Goal: Information Seeking & Learning: Learn about a topic

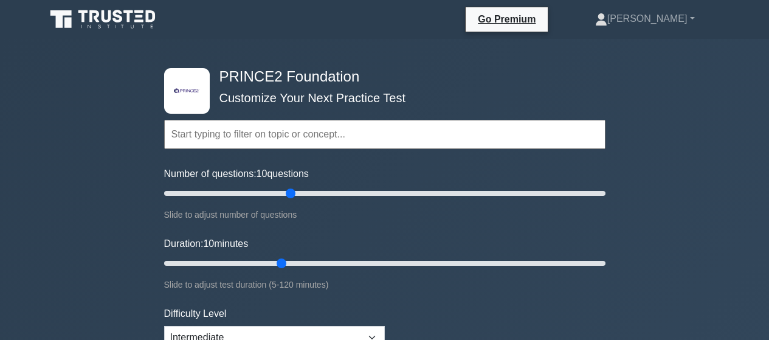
select select "intermediate"
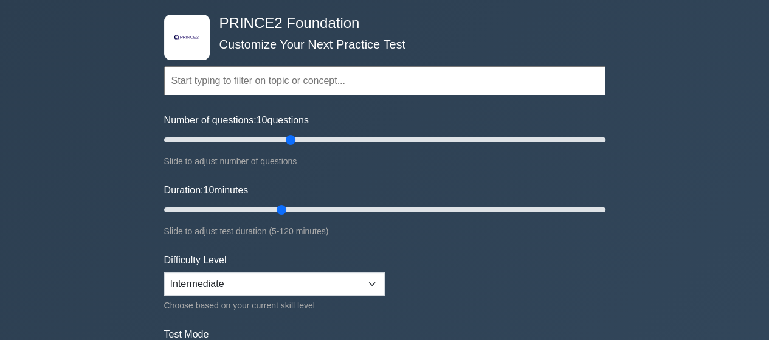
scroll to position [73, 0]
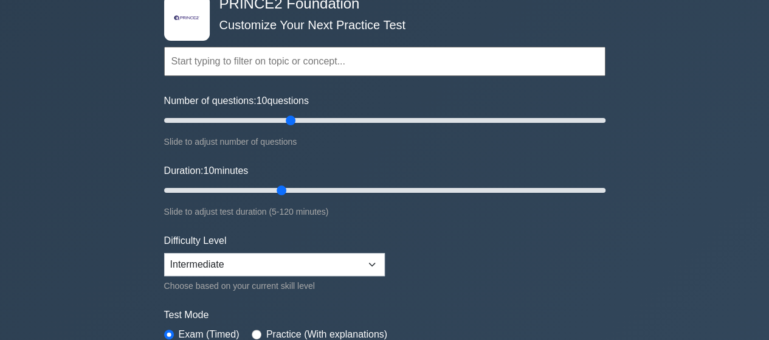
click at [263, 67] on input "text" at bounding box center [384, 61] width 441 height 29
click at [163, 108] on div ".st0{fill-rule:evenodd;clip-rule:evenodd;fill:#000041;} .st1{fill-rule:evenodd;…" at bounding box center [385, 190] width 456 height 449
click at [134, 119] on div ".st0{fill-rule:evenodd;clip-rule:evenodd;fill:#000041;} .st1{fill-rule:evenodd;…" at bounding box center [384, 337] width 769 height 742
click at [384, 121] on input "Number of questions: 100 questions" at bounding box center [384, 120] width 441 height 15
drag, startPoint x: 379, startPoint y: 122, endPoint x: 294, endPoint y: 121, distance: 85.7
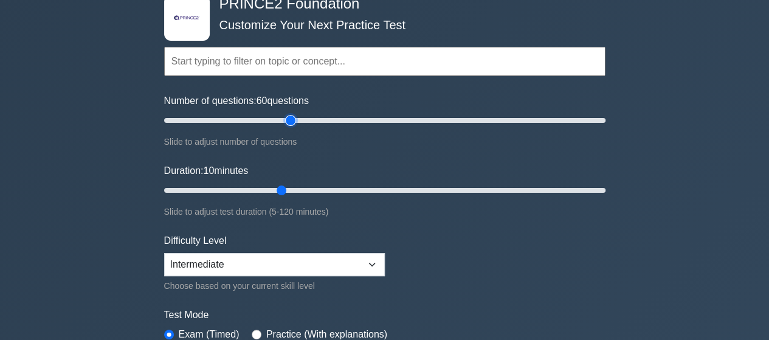
type input "60"
click at [294, 121] on input "Number of questions: 60 questions" at bounding box center [384, 120] width 441 height 15
drag, startPoint x: 278, startPoint y: 187, endPoint x: 366, endPoint y: 179, distance: 87.9
type input "60"
click at [366, 183] on input "Duration: 60 minutes" at bounding box center [384, 190] width 441 height 15
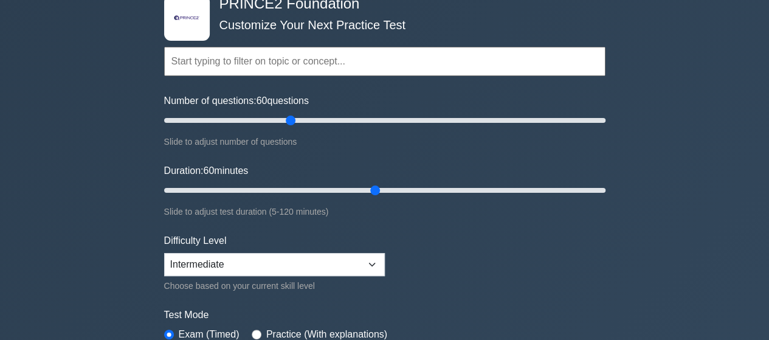
click at [130, 243] on div ".st0{fill-rule:evenodd;clip-rule:evenodd;fill:#000041;} .st1{fill-rule:evenodd;…" at bounding box center [384, 337] width 769 height 742
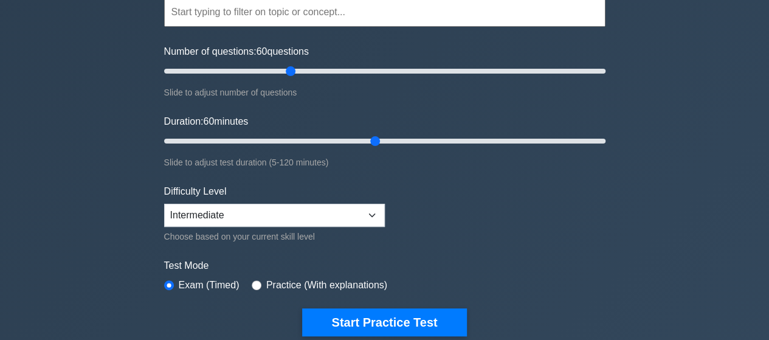
scroll to position [146, 0]
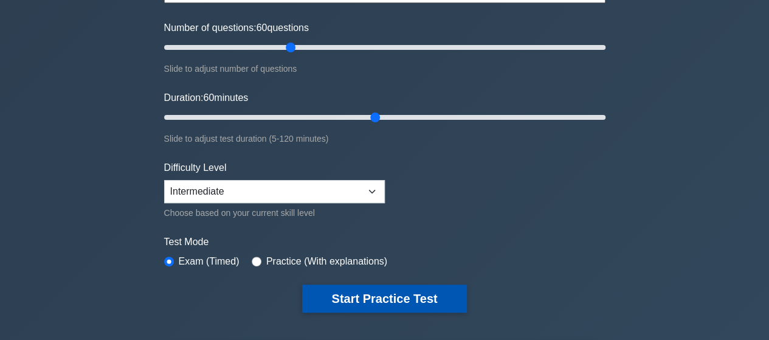
click at [353, 294] on button "Start Practice Test" at bounding box center [384, 299] width 164 height 28
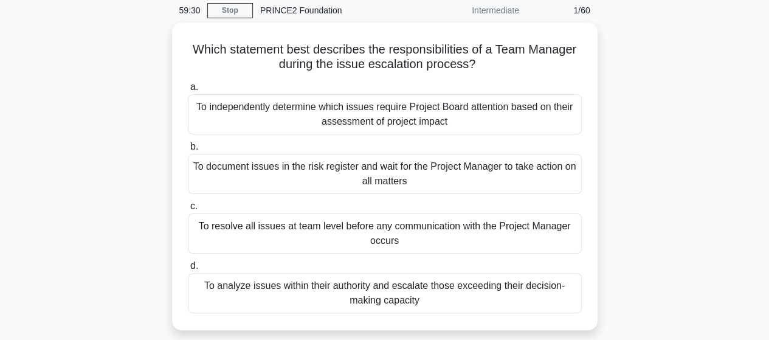
scroll to position [73, 0]
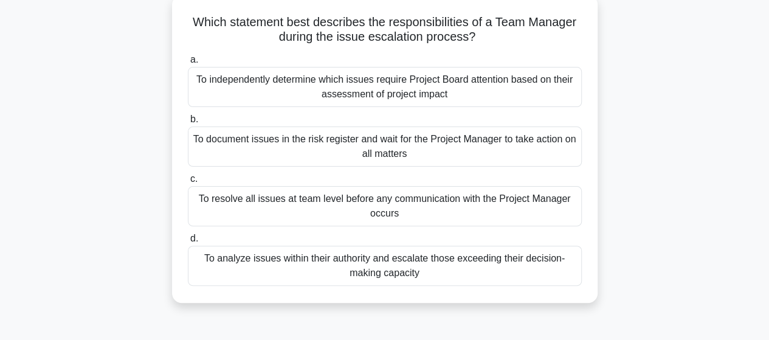
click at [339, 274] on div "To analyze issues within their authority and escalate those exceeding their dec…" at bounding box center [385, 266] width 394 height 40
click at [188, 243] on input "d. To analyze issues within their authority and escalate those exceeding their …" at bounding box center [188, 239] width 0 height 8
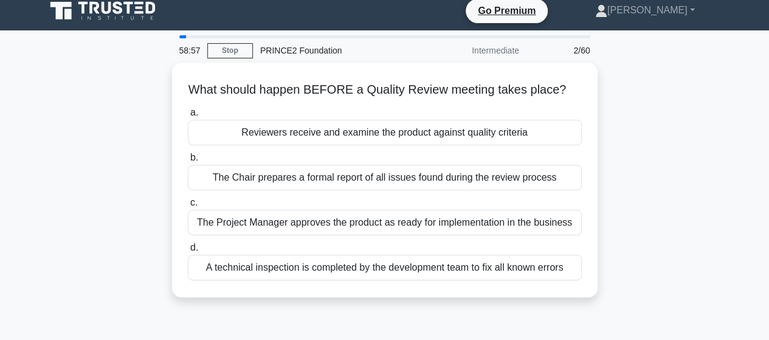
scroll to position [0, 0]
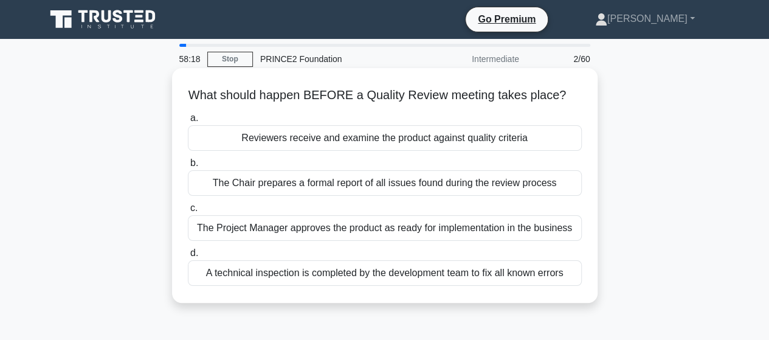
click at [332, 144] on div "Reviewers receive and examine the product against quality criteria" at bounding box center [385, 138] width 394 height 26
click at [188, 122] on input "a. Reviewers receive and examine the product against quality criteria" at bounding box center [188, 118] width 0 height 8
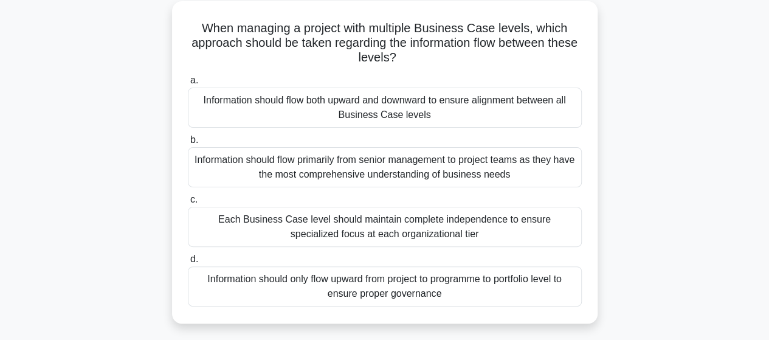
scroll to position [73, 0]
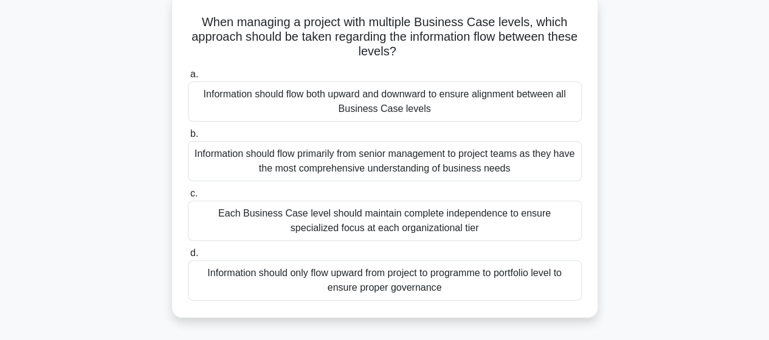
click at [347, 102] on div "Information should flow both upward and downward to ensure alignment between al…" at bounding box center [385, 101] width 394 height 40
click at [188, 78] on input "a. Information should flow both upward and downward to ensure alignment between…" at bounding box center [188, 75] width 0 height 8
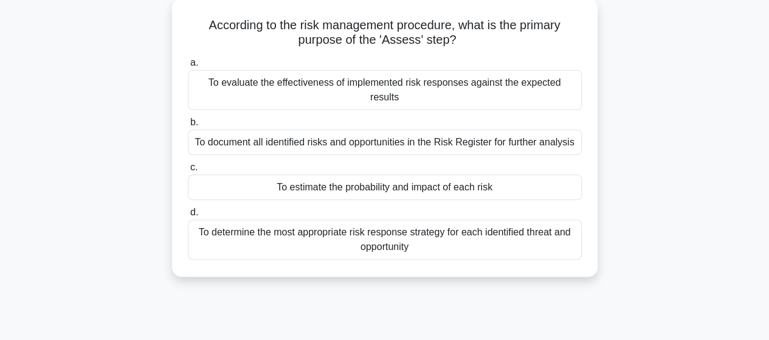
scroll to position [0, 0]
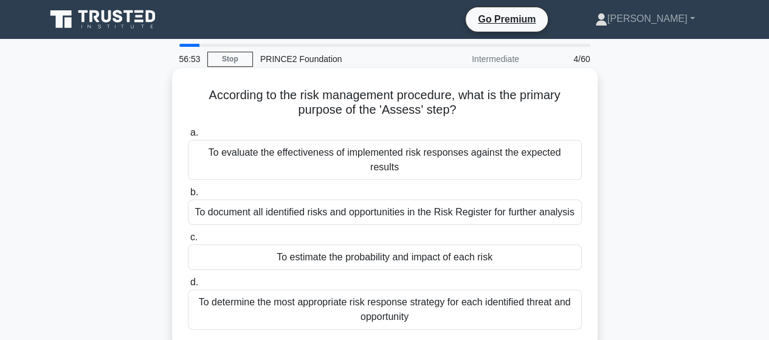
click at [381, 246] on div "To estimate the probability and impact of each risk" at bounding box center [385, 257] width 394 height 26
click at [188, 241] on input "c. To estimate the probability and impact of each risk" at bounding box center [188, 237] width 0 height 8
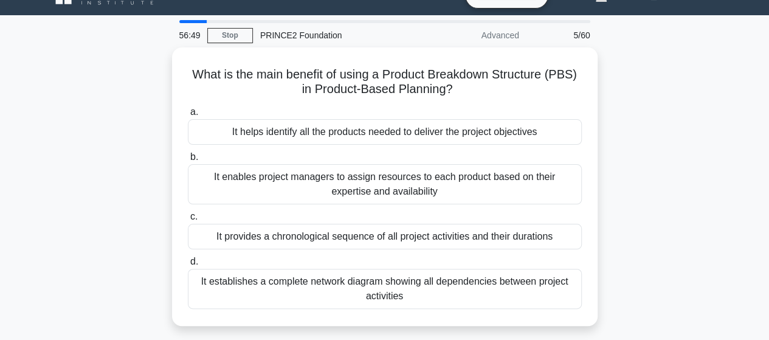
scroll to position [24, 0]
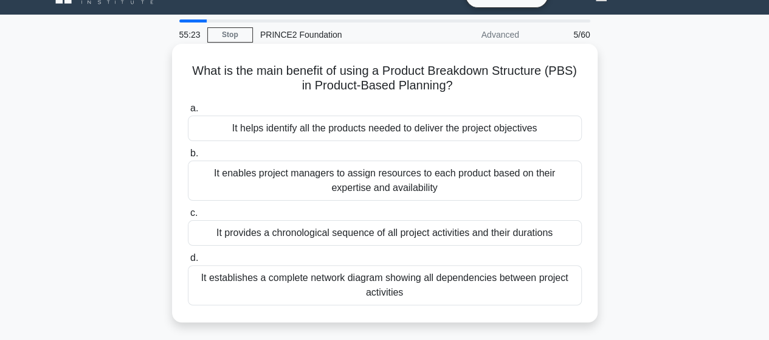
click at [263, 173] on div "It enables project managers to assign resources to each product based on their …" at bounding box center [385, 180] width 394 height 40
click at [188, 157] on input "b. It enables project managers to assign resources to each product based on the…" at bounding box center [188, 154] width 0 height 8
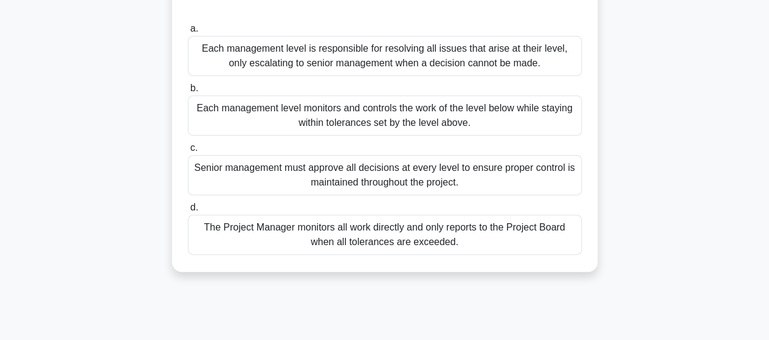
scroll to position [97, 0]
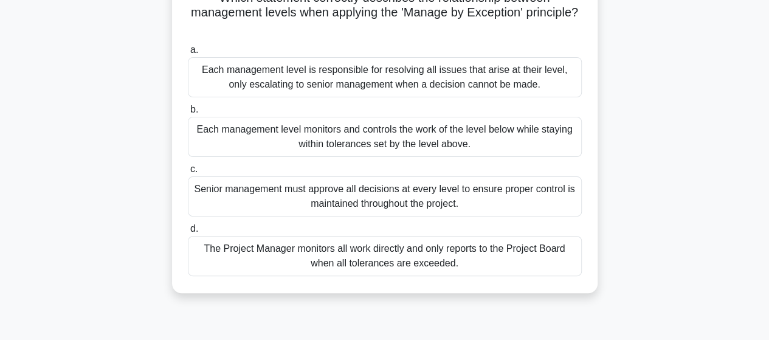
click at [374, 77] on div "Each management level is responsible for resolving all issues that arise at the…" at bounding box center [385, 77] width 394 height 40
click at [188, 54] on input "a. Each management level is responsible for resolving all issues that arise at …" at bounding box center [188, 50] width 0 height 8
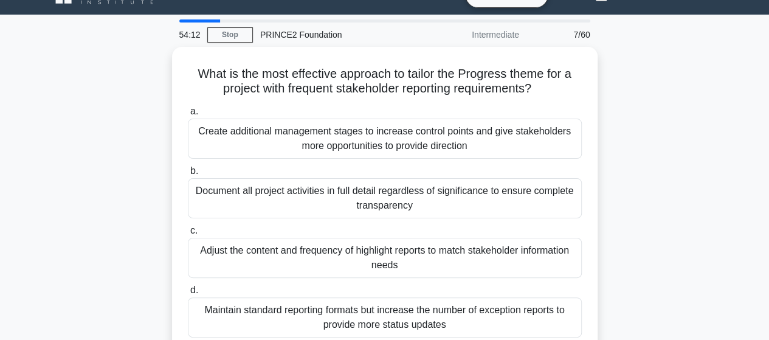
scroll to position [49, 0]
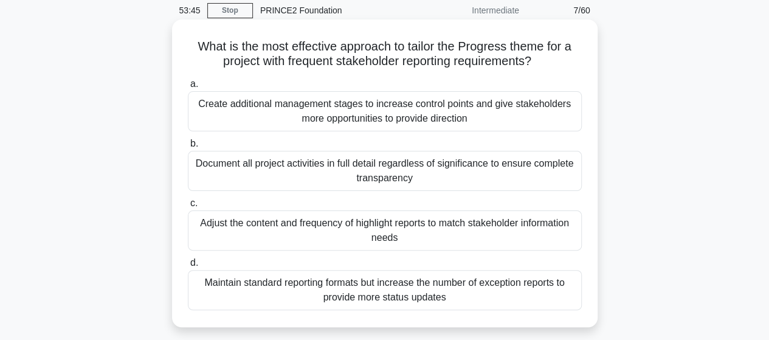
click at [398, 223] on div "Adjust the content and frequency of highlight reports to match stakeholder info…" at bounding box center [385, 230] width 394 height 40
click at [188, 207] on input "c. Adjust the content and frequency of highlight reports to match stakeholder i…" at bounding box center [188, 203] width 0 height 8
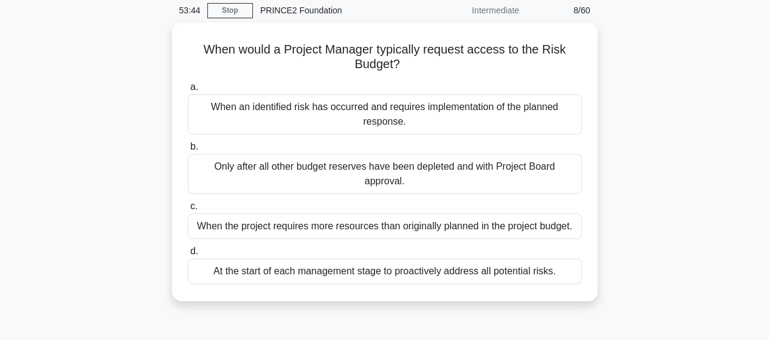
scroll to position [0, 0]
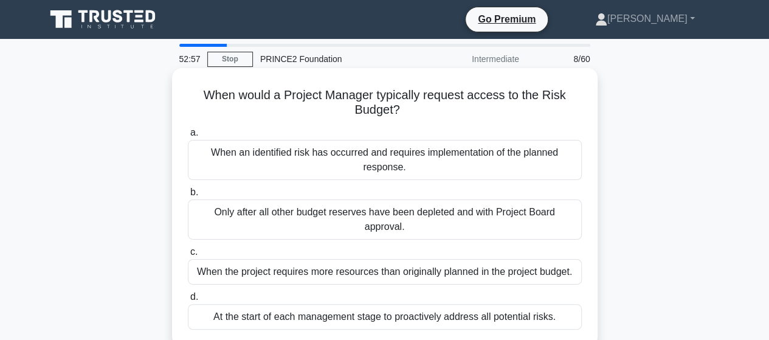
click at [297, 157] on div "When an identified risk has occurred and requires implementation of the planned…" at bounding box center [385, 160] width 394 height 40
click at [188, 137] on input "a. When an identified risk has occurred and requires implementation of the plan…" at bounding box center [188, 133] width 0 height 8
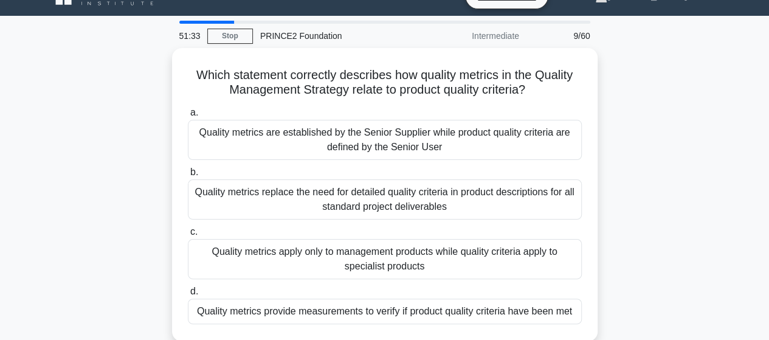
scroll to position [24, 0]
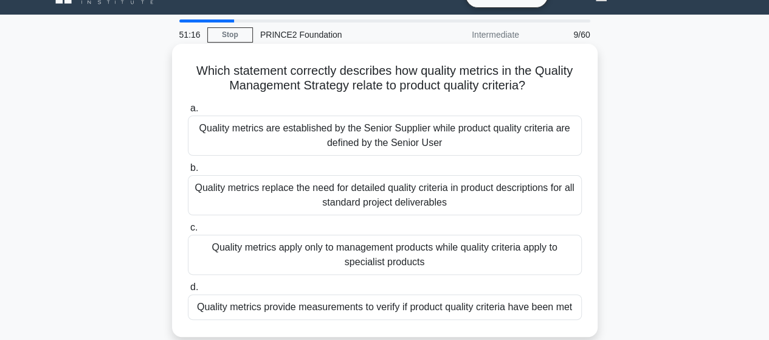
click at [390, 303] on div "Quality metrics provide measurements to verify if product quality criteria have…" at bounding box center [385, 307] width 394 height 26
click at [188, 291] on input "d. Quality metrics provide measurements to verify if product quality criteria h…" at bounding box center [188, 287] width 0 height 8
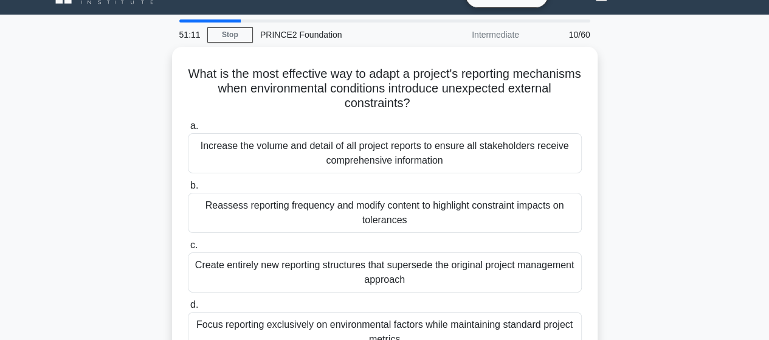
scroll to position [49, 0]
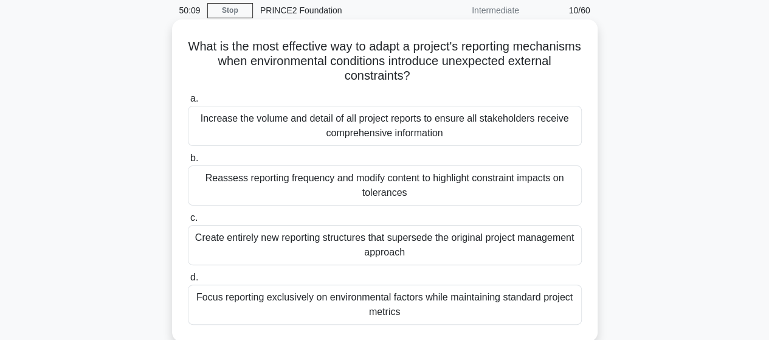
click at [377, 182] on div "Reassess reporting frequency and modify content to highlight constraint impacts…" at bounding box center [385, 185] width 394 height 40
click at [188, 162] on input "b. Reassess reporting frequency and modify content to highlight constraint impa…" at bounding box center [188, 158] width 0 height 8
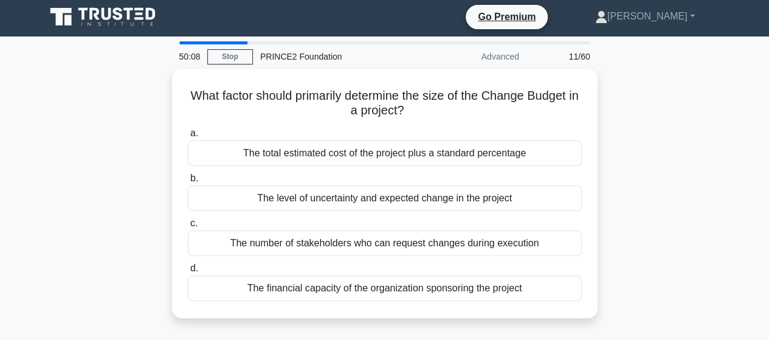
scroll to position [0, 0]
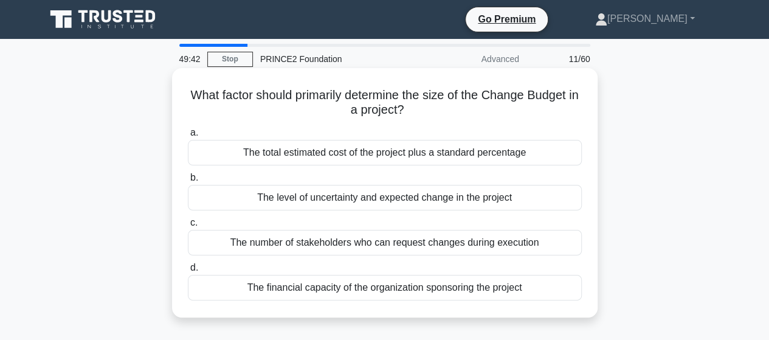
click at [413, 200] on div "The level of uncertainty and expected change in the project" at bounding box center [385, 198] width 394 height 26
click at [188, 182] on input "b. The level of uncertainty and expected change in the project" at bounding box center [188, 178] width 0 height 8
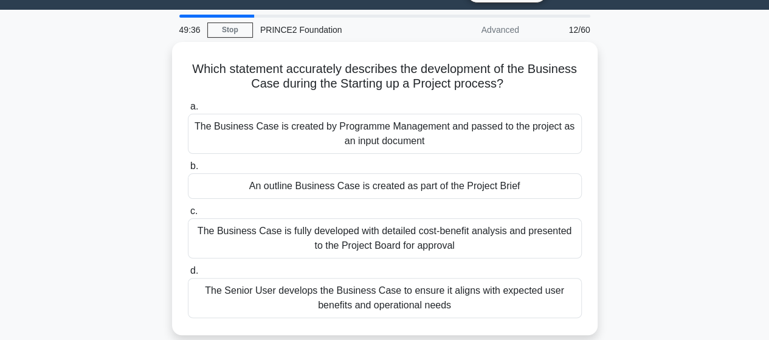
scroll to position [49, 0]
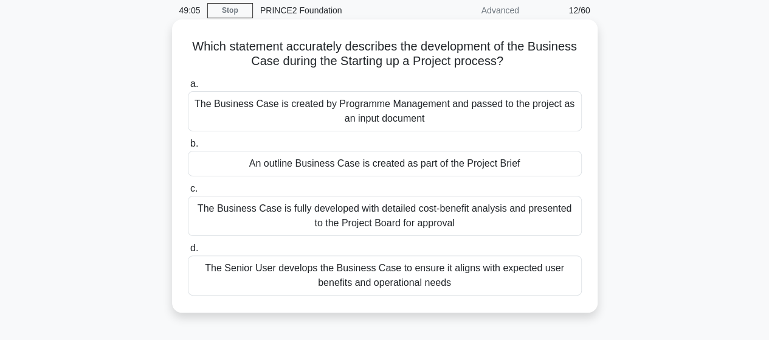
click at [386, 160] on div "An outline Business Case is created as part of the Project Brief" at bounding box center [385, 164] width 394 height 26
click at [188, 148] on input "b. An outline Business Case is created as part of the Project Brief" at bounding box center [188, 144] width 0 height 8
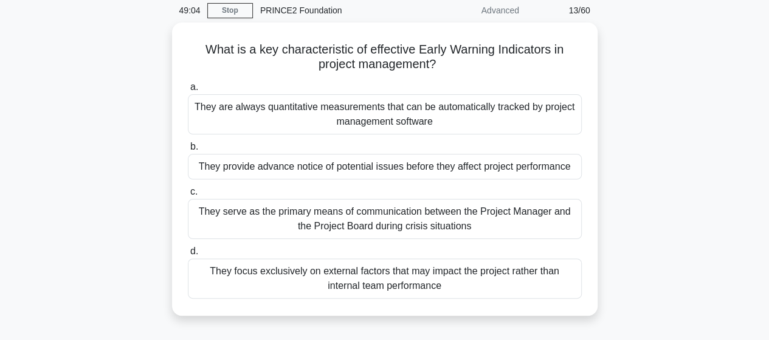
scroll to position [0, 0]
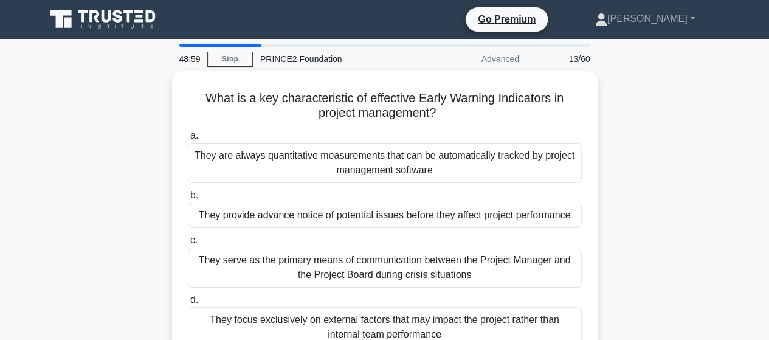
click at [599, 211] on div "What is a key characteristic of effective Early Warning Indicators in project m…" at bounding box center [384, 225] width 693 height 308
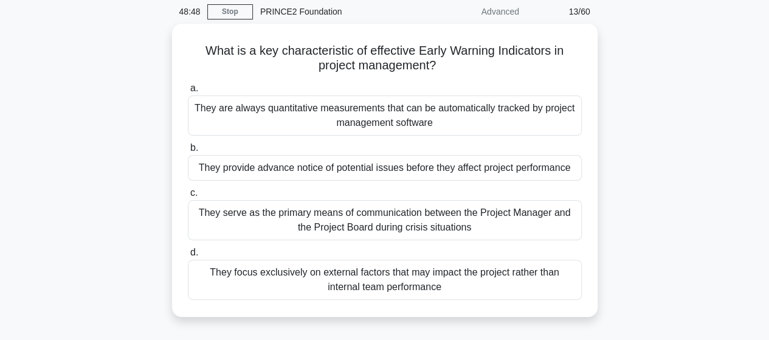
scroll to position [49, 0]
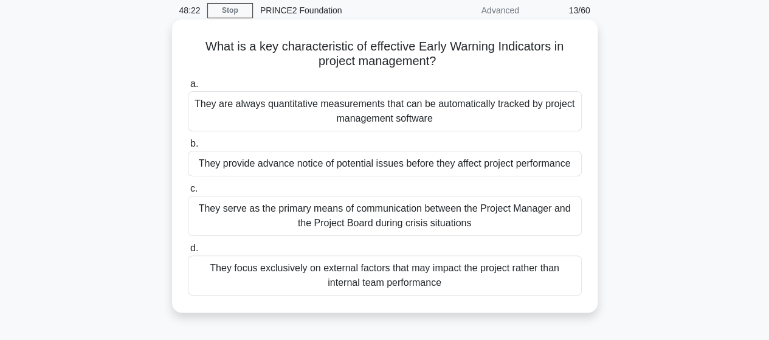
click at [528, 162] on div "They provide advance notice of potential issues before they affect project perf…" at bounding box center [385, 164] width 394 height 26
click at [188, 148] on input "b. They provide advance notice of potential issues before they affect project p…" at bounding box center [188, 144] width 0 height 8
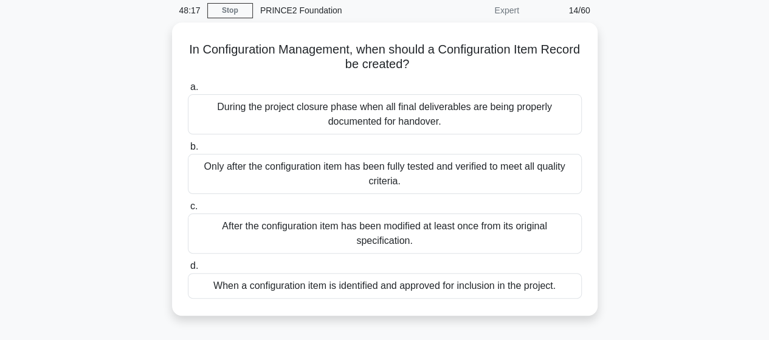
scroll to position [24, 0]
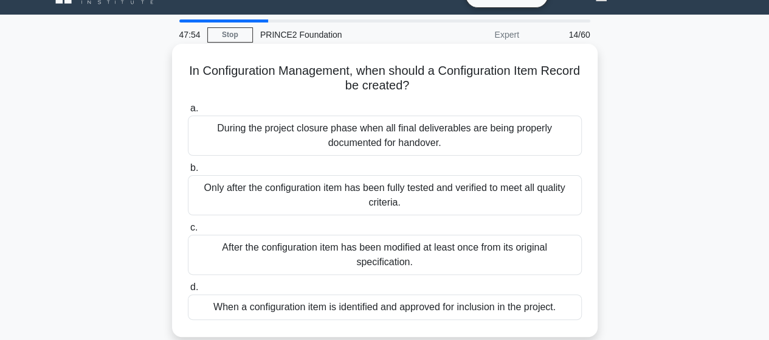
click at [506, 300] on div "When a configuration item is identified and approved for inclusion in the proje…" at bounding box center [385, 307] width 394 height 26
click at [188, 291] on input "d. When a configuration item is identified and approved for inclusion in the pr…" at bounding box center [188, 287] width 0 height 8
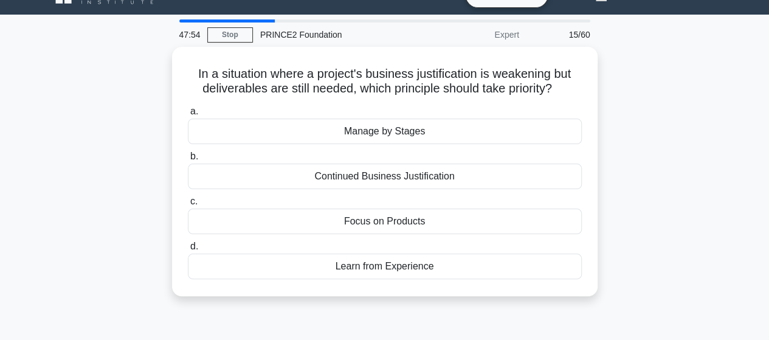
scroll to position [0, 0]
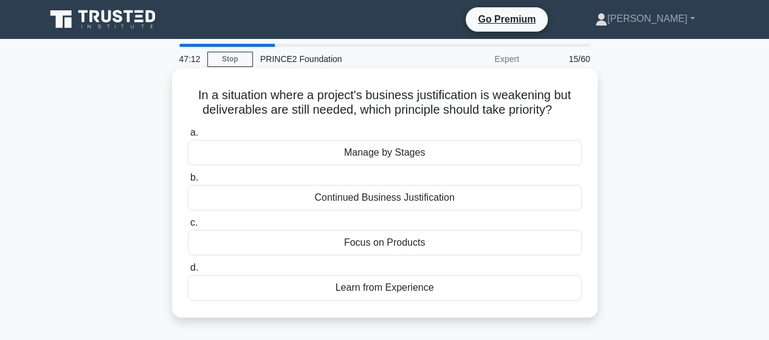
click at [368, 239] on div "Focus on Products" at bounding box center [385, 243] width 394 height 26
click at [188, 227] on input "c. Focus on Products" at bounding box center [188, 223] width 0 height 8
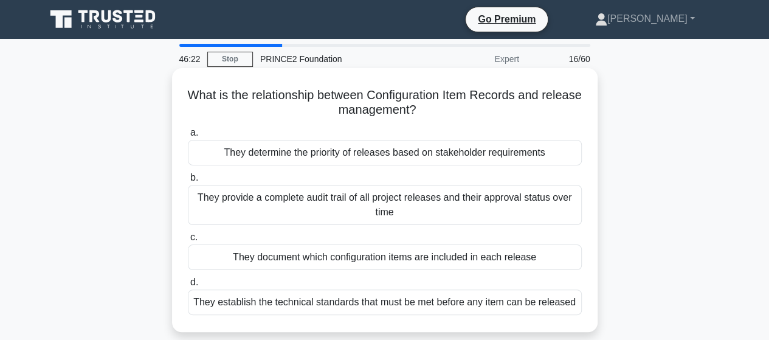
click at [388, 257] on div "They document which configuration items are included in each release" at bounding box center [385, 257] width 394 height 26
click at [188, 241] on input "c. They document which configuration items are included in each release" at bounding box center [188, 237] width 0 height 8
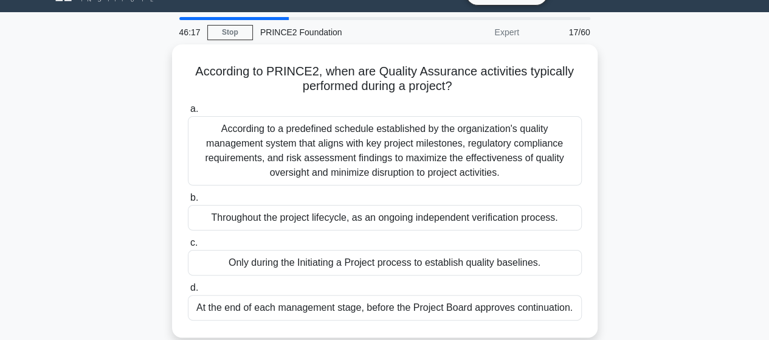
scroll to position [24, 0]
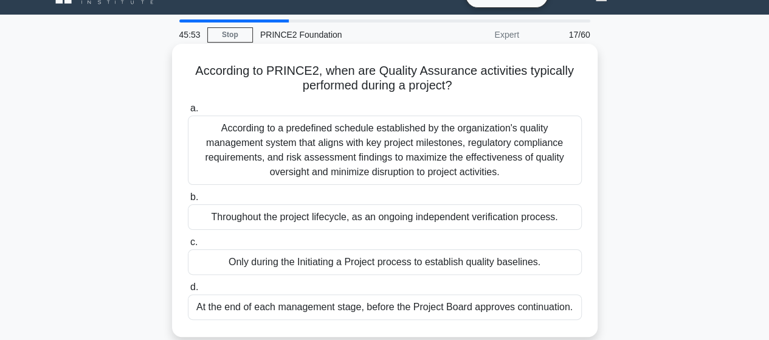
click at [384, 151] on div "According to a predefined schedule established by the organization's quality ma…" at bounding box center [385, 150] width 394 height 69
click at [188, 112] on input "a. According to a predefined schedule established by the organization's quality…" at bounding box center [188, 109] width 0 height 8
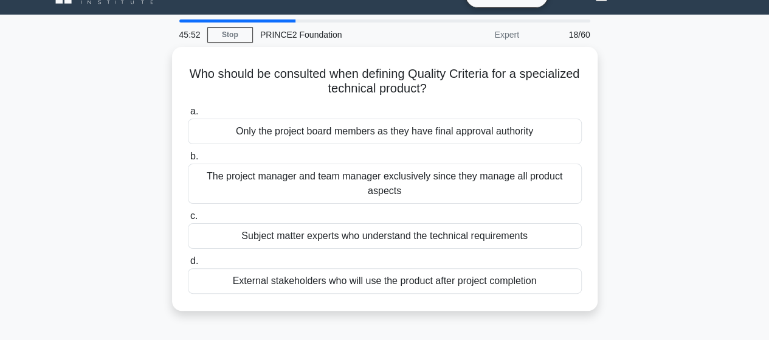
scroll to position [0, 0]
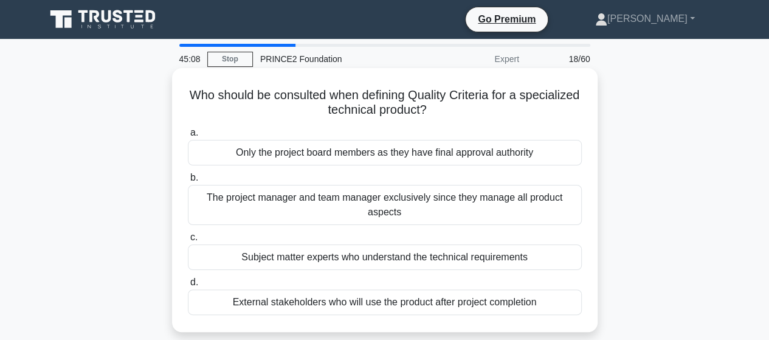
click at [390, 260] on div "Subject matter experts who understand the technical requirements" at bounding box center [385, 257] width 394 height 26
click at [188, 241] on input "c. Subject matter experts who understand the technical requirements" at bounding box center [188, 237] width 0 height 8
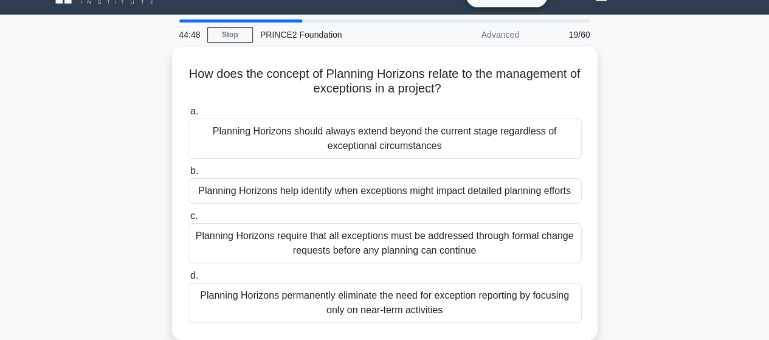
scroll to position [24, 0]
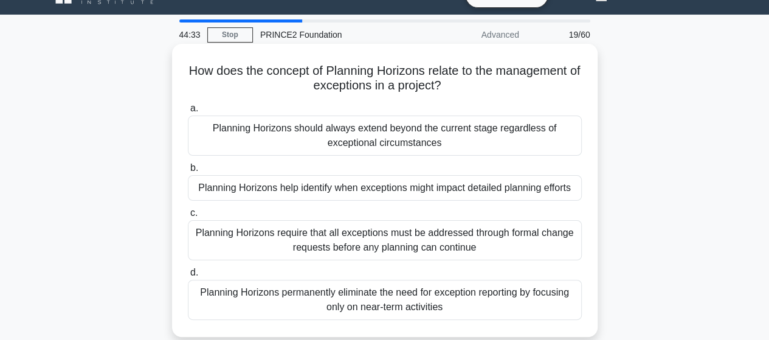
click at [388, 192] on div "Planning Horizons help identify when exceptions might impact detailed planning …" at bounding box center [385, 188] width 394 height 26
click at [188, 172] on input "b. Planning Horizons help identify when exceptions might impact detailed planni…" at bounding box center [188, 168] width 0 height 8
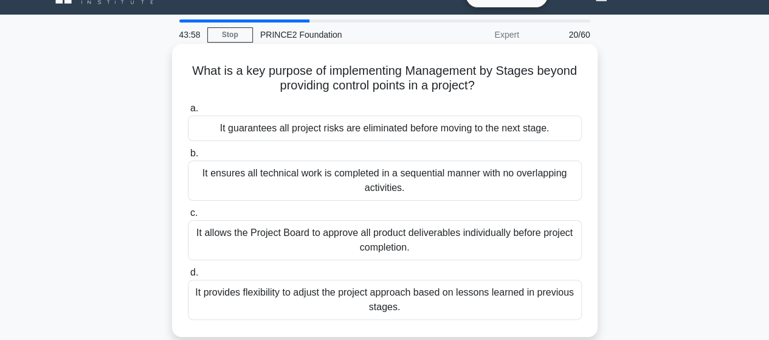
click at [379, 243] on div "It allows the Project Board to approve all product deliverables individually be…" at bounding box center [385, 240] width 394 height 40
click at [188, 217] on input "c. It allows the Project Board to approve all product deliverables individually…" at bounding box center [188, 213] width 0 height 8
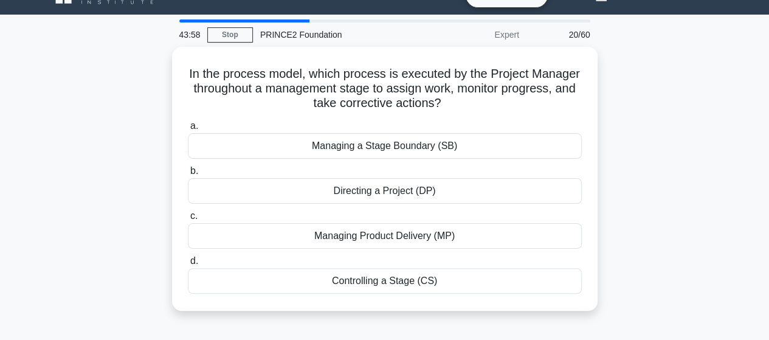
scroll to position [0, 0]
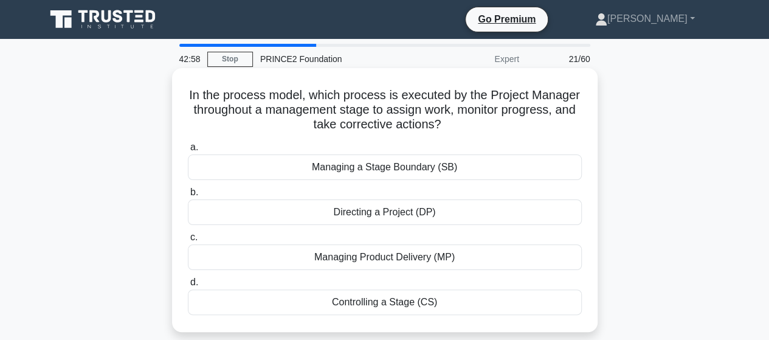
click at [404, 302] on div "Controlling a Stage (CS)" at bounding box center [385, 302] width 394 height 26
click at [188, 286] on input "d. Controlling a Stage (CS)" at bounding box center [188, 282] width 0 height 8
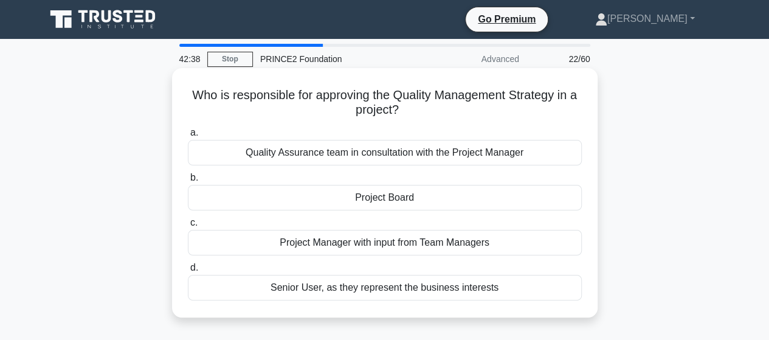
click at [404, 199] on div "Project Board" at bounding box center [385, 198] width 394 height 26
click at [188, 182] on input "b. Project Board" at bounding box center [188, 178] width 0 height 8
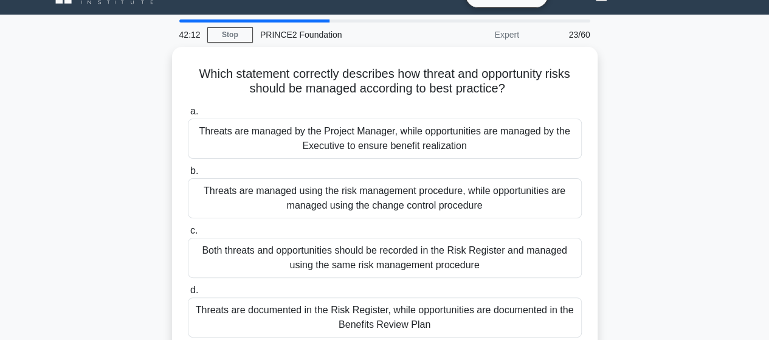
scroll to position [49, 0]
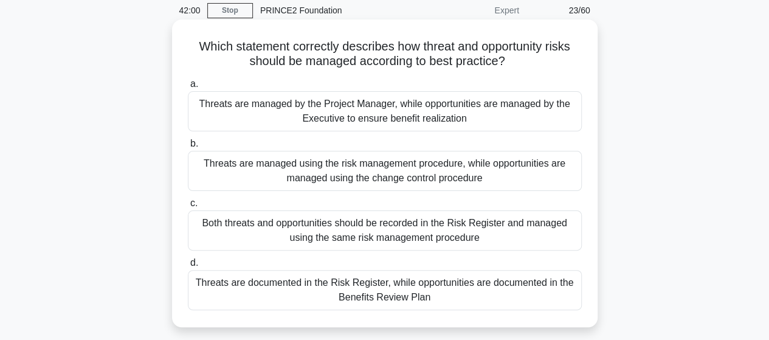
click at [410, 222] on div "Both threats and opportunities should be recorded in the Risk Register and mana…" at bounding box center [385, 230] width 394 height 40
click at [188, 207] on input "c. Both threats and opportunities should be recorded in the Risk Register and m…" at bounding box center [188, 203] width 0 height 8
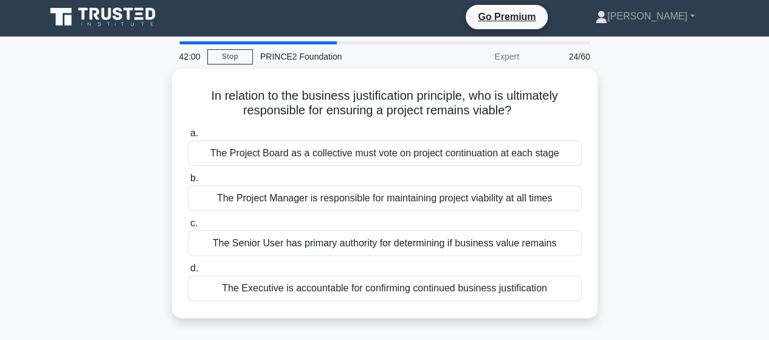
scroll to position [0, 0]
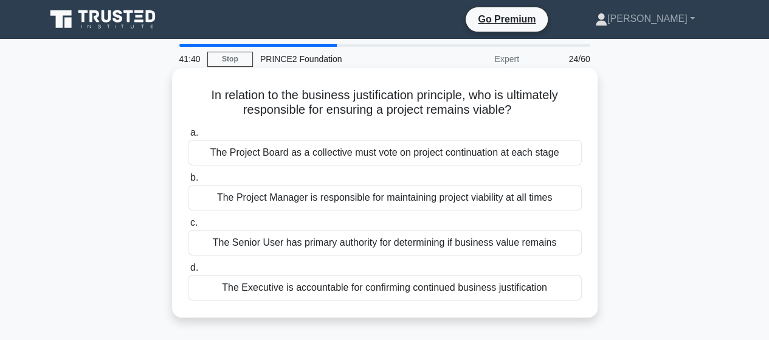
click at [381, 151] on div "The Project Board as a collective must vote on project continuation at each sta…" at bounding box center [385, 153] width 394 height 26
click at [188, 137] on input "a. The Project Board as a collective must vote on project continuation at each …" at bounding box center [188, 133] width 0 height 8
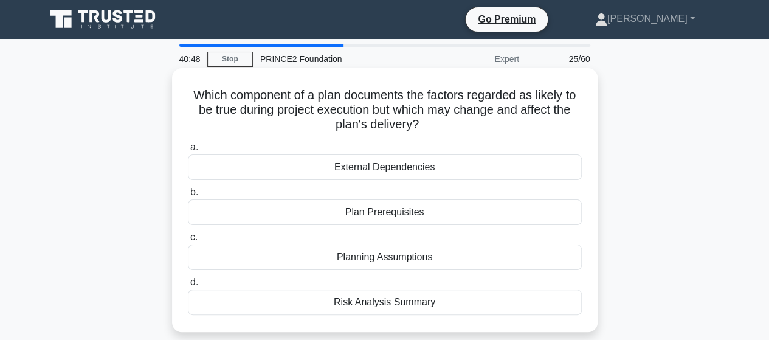
click at [381, 175] on div "External Dependencies" at bounding box center [385, 167] width 394 height 26
click at [188, 151] on input "a. External Dependencies" at bounding box center [188, 147] width 0 height 8
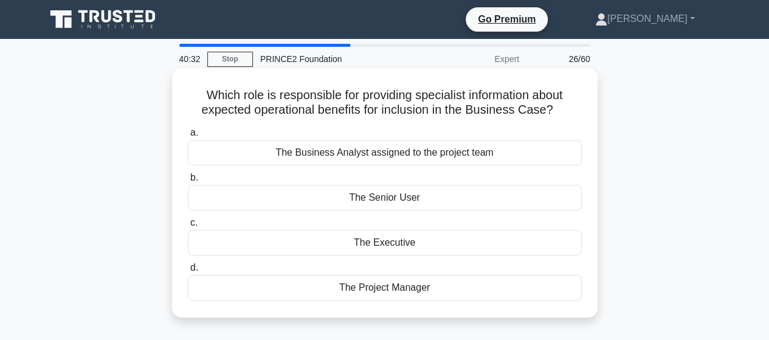
click at [391, 205] on div "The Senior User" at bounding box center [385, 198] width 394 height 26
click at [188, 182] on input "b. The Senior User" at bounding box center [188, 178] width 0 height 8
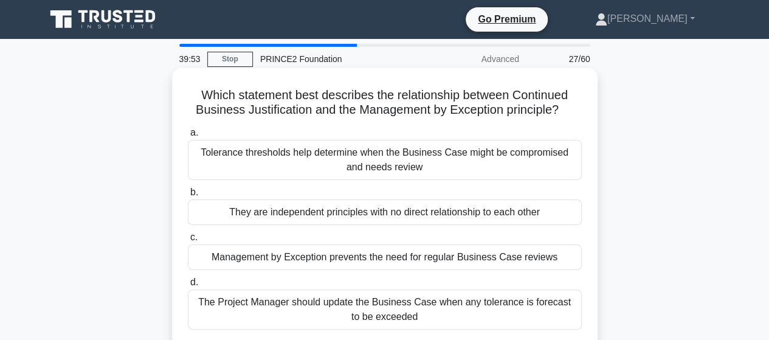
click at [384, 169] on div "Tolerance thresholds help determine when the Business Case might be compromised…" at bounding box center [385, 160] width 394 height 40
click at [188, 137] on input "a. Tolerance thresholds help determine when the Business Case might be compromi…" at bounding box center [188, 133] width 0 height 8
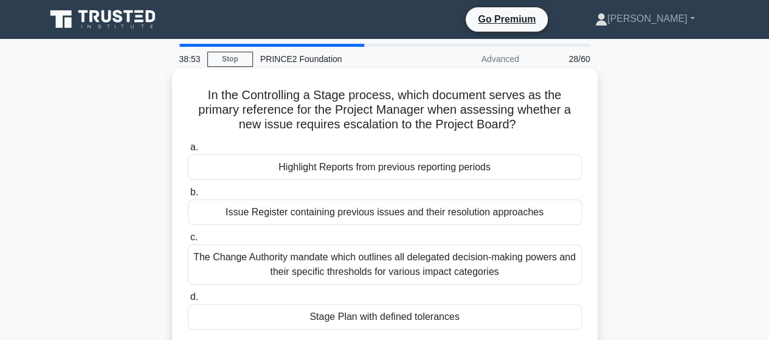
click at [439, 314] on div "Stage Plan with defined tolerances" at bounding box center [385, 317] width 394 height 26
click at [188, 301] on input "d. Stage Plan with defined tolerances" at bounding box center [188, 297] width 0 height 8
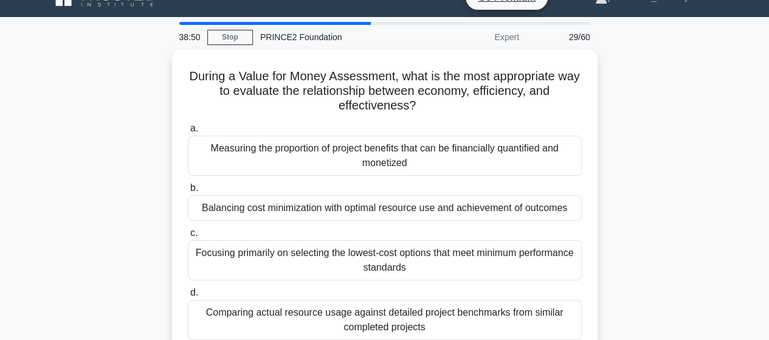
scroll to position [24, 0]
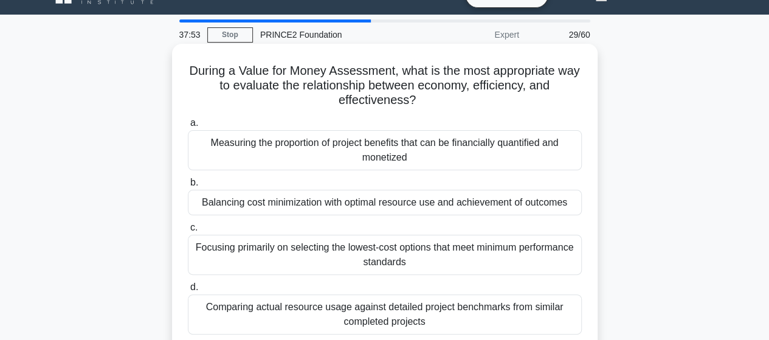
click at [417, 206] on div "Balancing cost minimization with optimal resource use and achievement of outcom…" at bounding box center [385, 203] width 394 height 26
click at [188, 187] on input "b. Balancing cost minimization with optimal resource use and achievement of out…" at bounding box center [188, 183] width 0 height 8
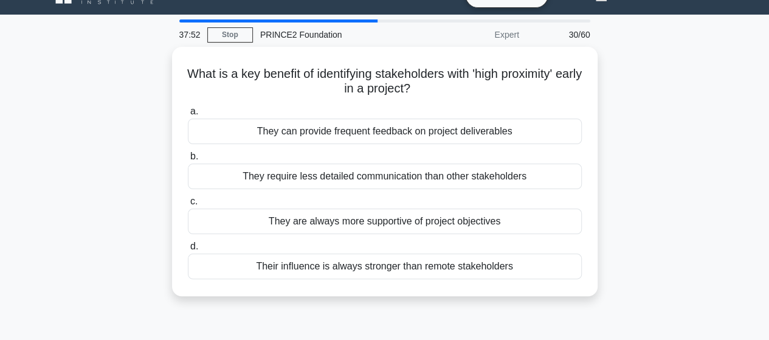
scroll to position [0, 0]
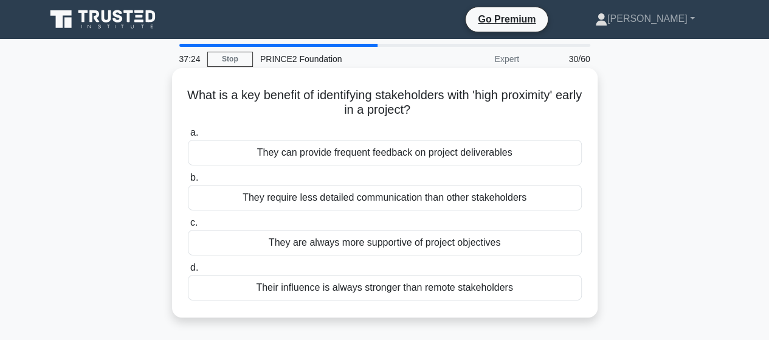
click at [379, 151] on div "They can provide frequent feedback on project deliverables" at bounding box center [385, 153] width 394 height 26
click at [188, 137] on input "a. They can provide frequent feedback on project deliverables" at bounding box center [188, 133] width 0 height 8
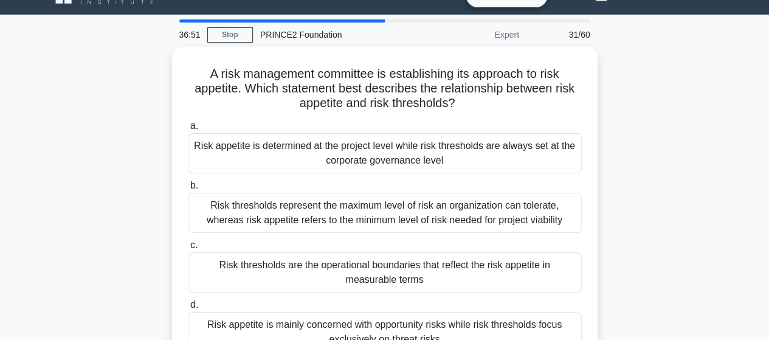
scroll to position [49, 0]
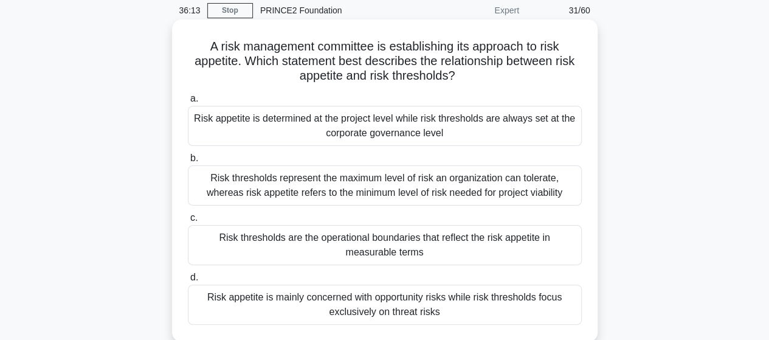
click at [406, 244] on div "Risk thresholds are the operational boundaries that reflect the risk appetite i…" at bounding box center [385, 245] width 394 height 40
click at [188, 222] on input "c. Risk thresholds are the operational boundaries that reflect the risk appetit…" at bounding box center [188, 218] width 0 height 8
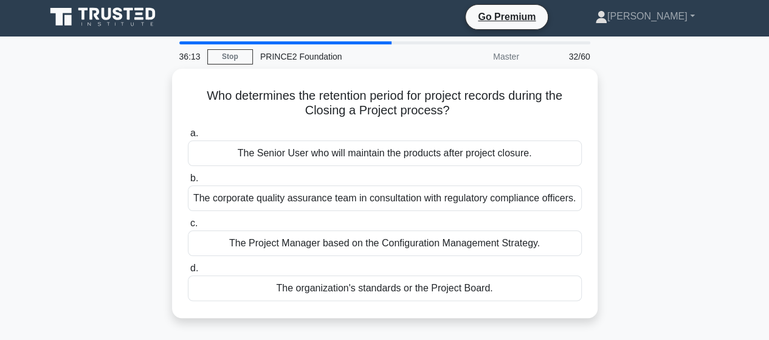
scroll to position [0, 0]
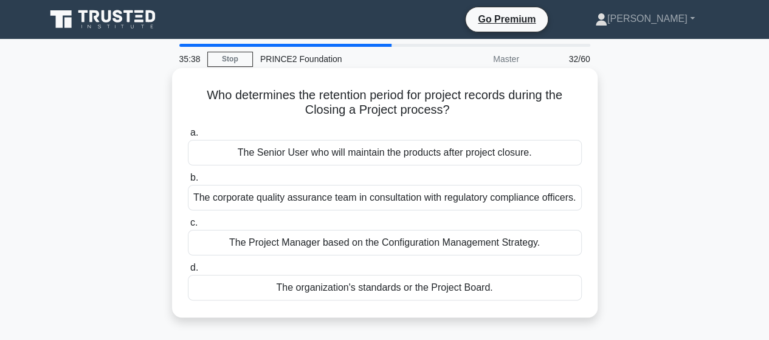
click at [364, 200] on div "The corporate quality assurance team in consultation with regulatory compliance…" at bounding box center [385, 198] width 394 height 26
click at [188, 182] on input "b. The corporate quality assurance team in consultation with regulatory complia…" at bounding box center [188, 178] width 0 height 8
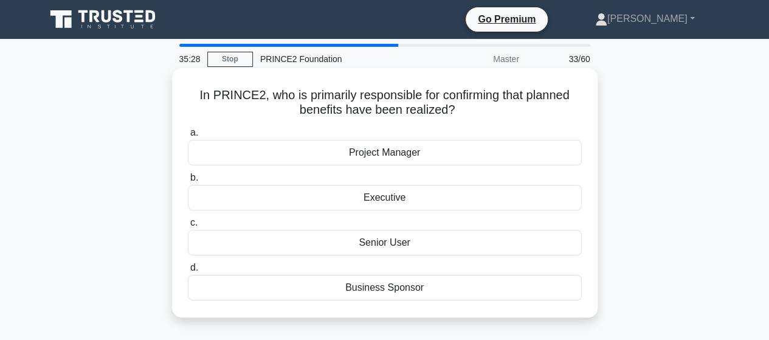
click at [383, 244] on div "Senior User" at bounding box center [385, 243] width 394 height 26
click at [188, 227] on input "c. Senior User" at bounding box center [188, 223] width 0 height 8
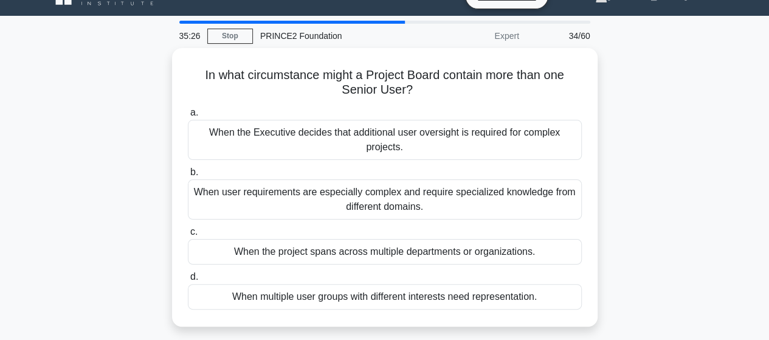
scroll to position [24, 0]
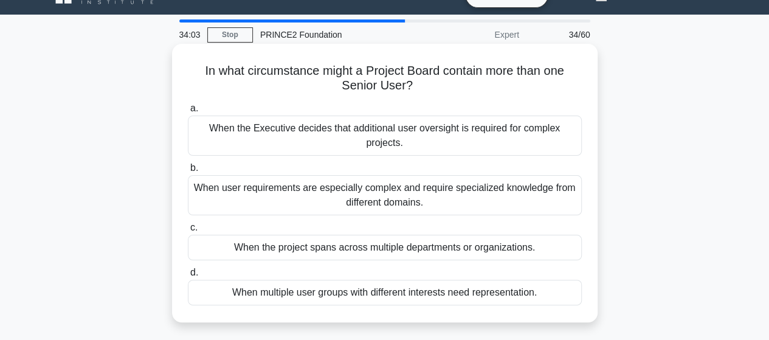
click at [438, 296] on div "When multiple user groups with different interests need representation." at bounding box center [385, 293] width 394 height 26
click at [188, 277] on input "d. When multiple user groups with different interests need representation." at bounding box center [188, 273] width 0 height 8
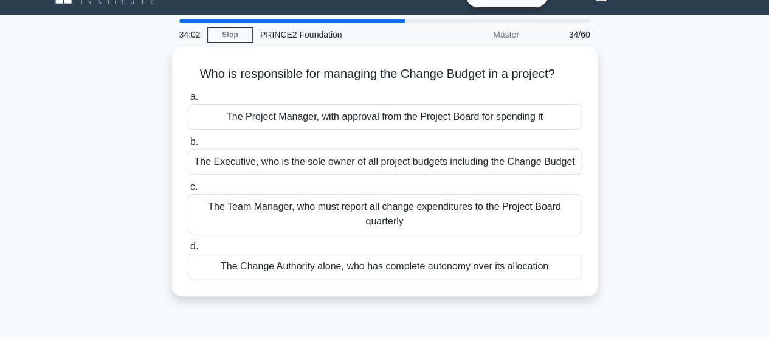
scroll to position [0, 0]
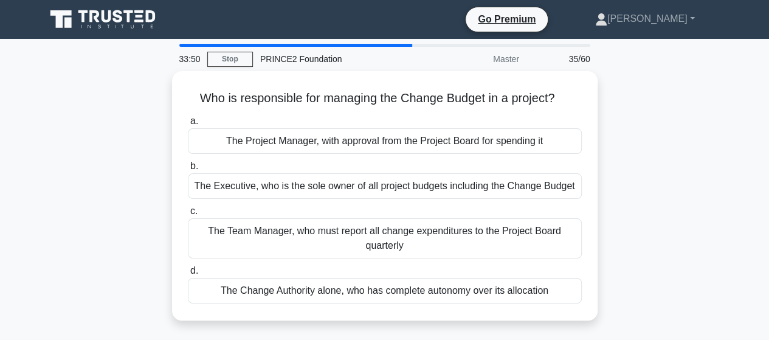
click at [438, 296] on div "The Change Authority alone, who has complete autonomy over its allocation" at bounding box center [385, 291] width 394 height 26
click at [188, 275] on input "d. The Change Authority alone, who has complete autonomy over its allocation" at bounding box center [188, 271] width 0 height 8
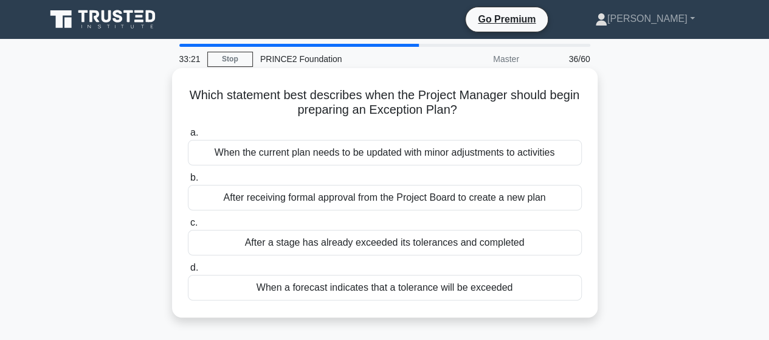
click at [376, 201] on div "After receiving formal approval from the Project Board to create a new plan" at bounding box center [385, 198] width 394 height 26
click at [188, 182] on input "b. After receiving formal approval from the Project Board to create a new plan" at bounding box center [188, 178] width 0 height 8
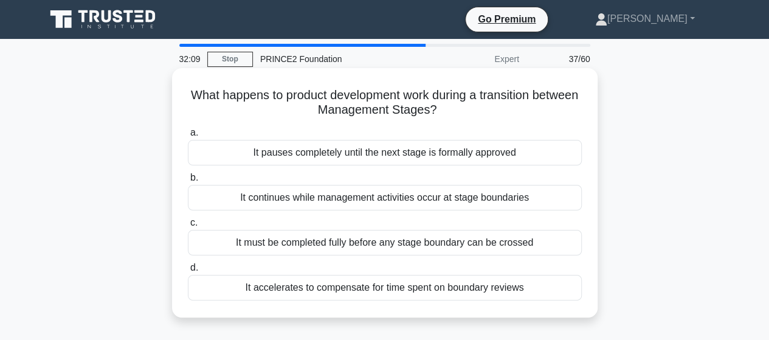
click at [397, 160] on div "It pauses completely until the next stage is formally approved" at bounding box center [385, 153] width 394 height 26
click at [188, 137] on input "a. It pauses completely until the next stage is formally approved" at bounding box center [188, 133] width 0 height 8
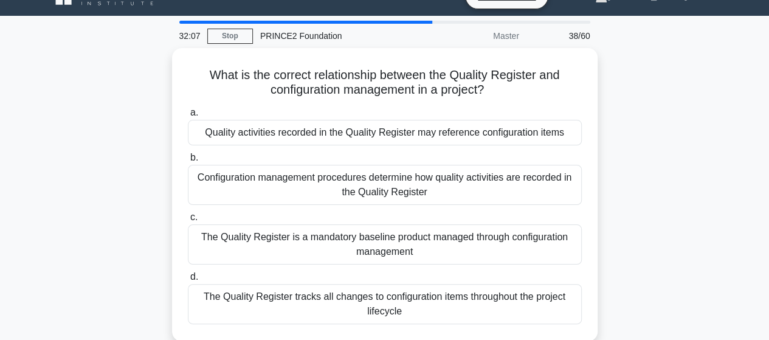
scroll to position [24, 0]
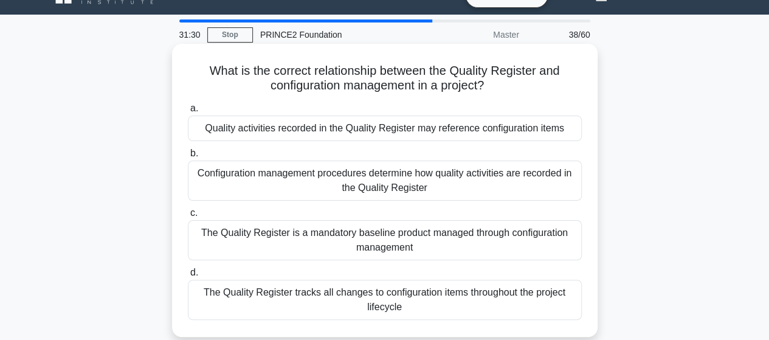
click at [463, 250] on div "The Quality Register is a mandatory baseline product managed through configurat…" at bounding box center [385, 240] width 394 height 40
click at [188, 217] on input "c. The Quality Register is a mandatory baseline product managed through configu…" at bounding box center [188, 213] width 0 height 8
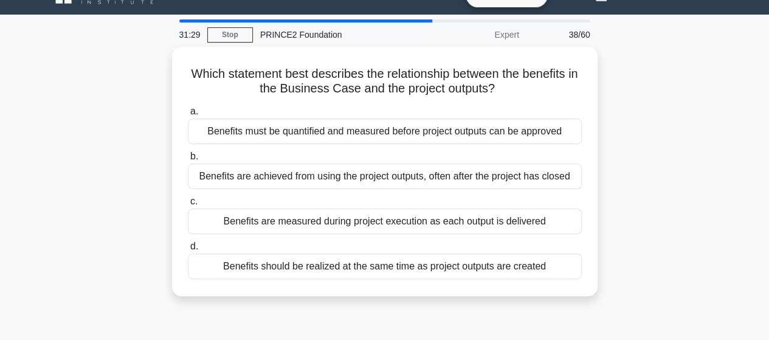
scroll to position [0, 0]
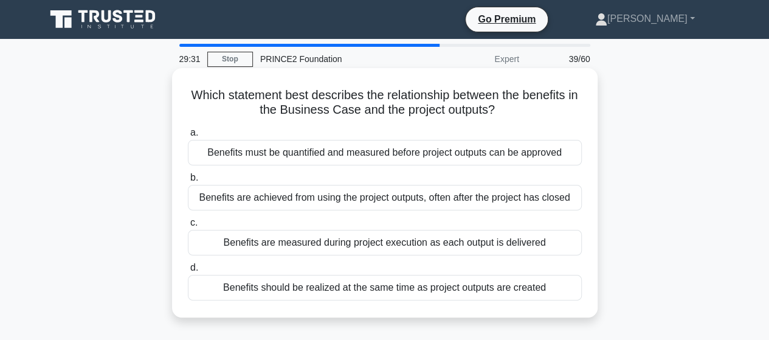
click at [404, 198] on div "Benefits are achieved from using the project outputs, often after the project h…" at bounding box center [385, 198] width 394 height 26
click at [188, 182] on input "b. Benefits are achieved from using the project outputs, often after the projec…" at bounding box center [188, 178] width 0 height 8
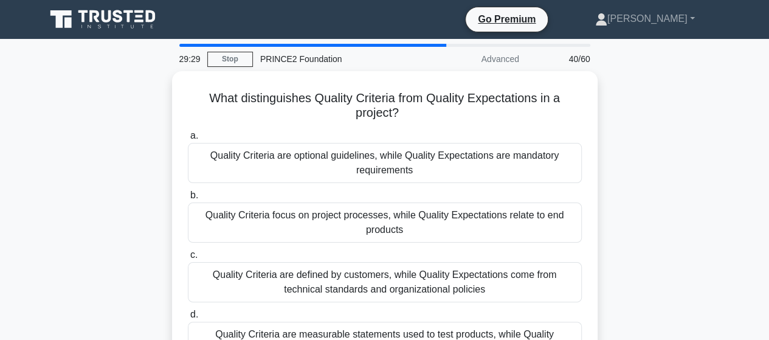
scroll to position [24, 0]
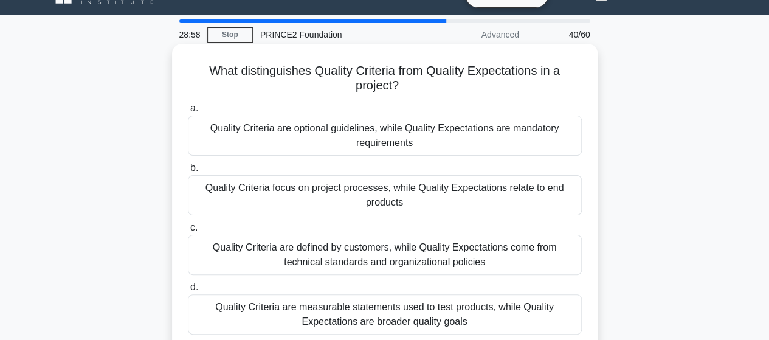
click at [445, 317] on div "Quality Criteria are measurable statements used to test products, while Quality…" at bounding box center [385, 314] width 394 height 40
click at [188, 291] on input "d. Quality Criteria are measurable statements used to test products, while Qual…" at bounding box center [188, 287] width 0 height 8
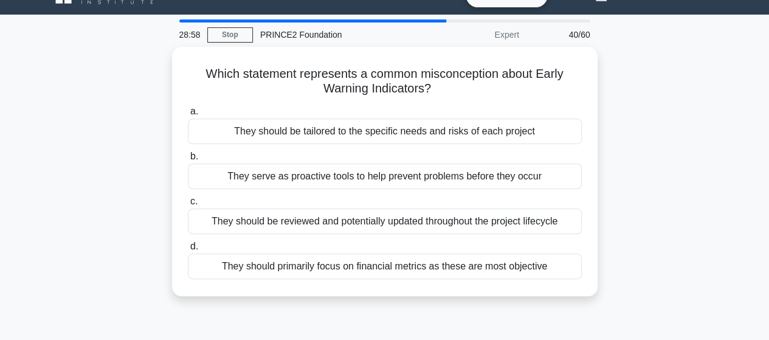
scroll to position [0, 0]
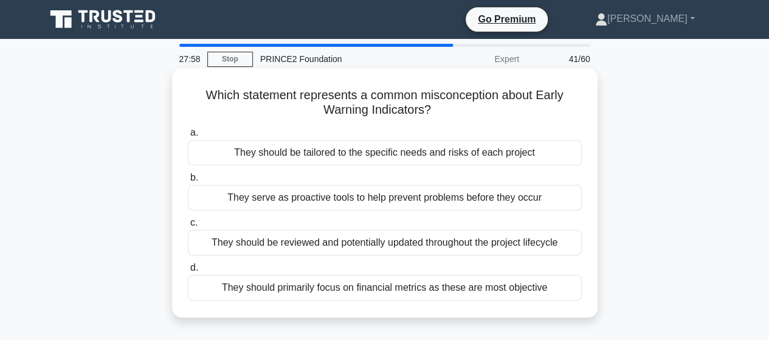
click at [288, 288] on div "They should primarily focus on financial metrics as these are most objective" at bounding box center [385, 288] width 394 height 26
click at [188, 272] on input "d. They should primarily focus on financial metrics as these are most objective" at bounding box center [188, 268] width 0 height 8
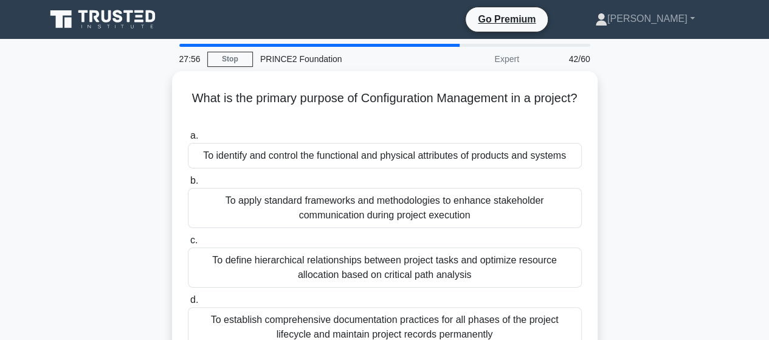
scroll to position [24, 0]
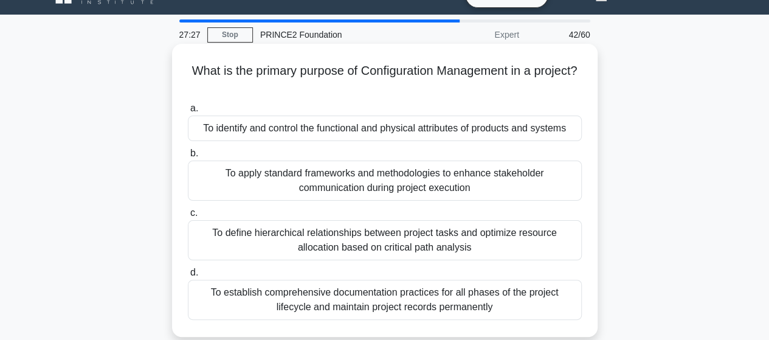
click at [252, 127] on div "To identify and control the functional and physical attributes of products and …" at bounding box center [385, 129] width 394 height 26
click at [188, 112] on input "a. To identify and control the functional and physical attributes of products a…" at bounding box center [188, 109] width 0 height 8
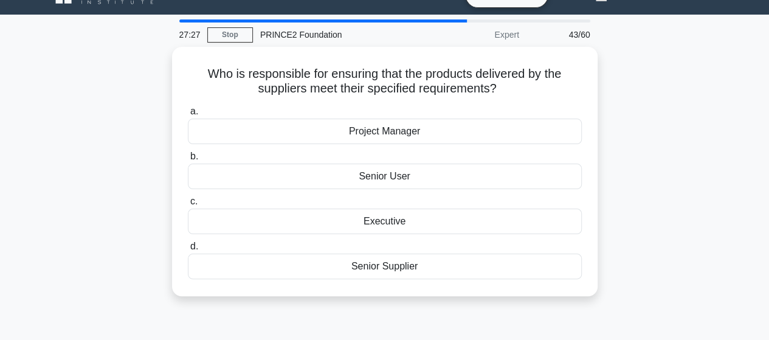
scroll to position [0, 0]
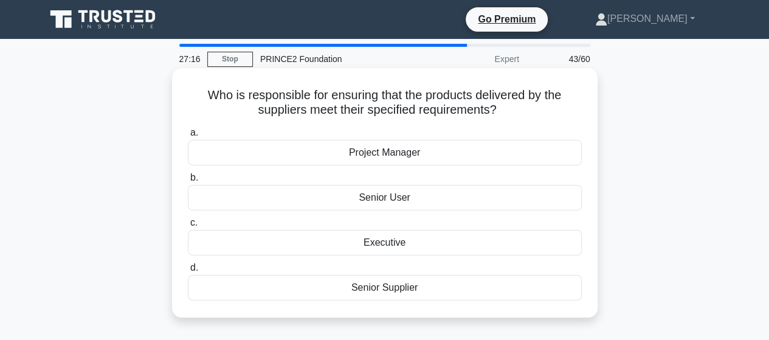
click at [369, 288] on div "Senior Supplier" at bounding box center [385, 288] width 394 height 26
click at [188, 272] on input "d. Senior Supplier" at bounding box center [188, 268] width 0 height 8
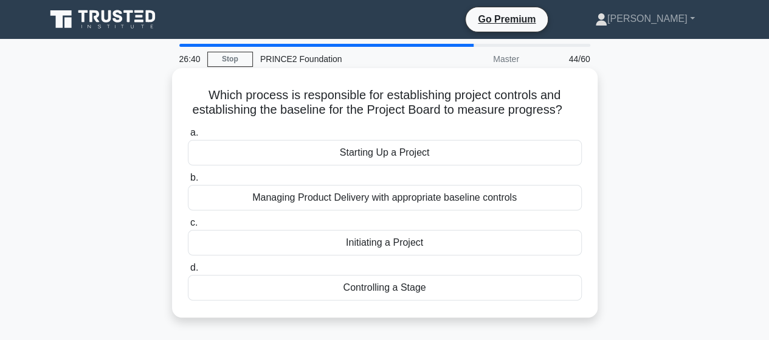
click at [358, 241] on div "Initiating a Project" at bounding box center [385, 243] width 394 height 26
click at [188, 227] on input "c. Initiating a Project" at bounding box center [188, 223] width 0 height 8
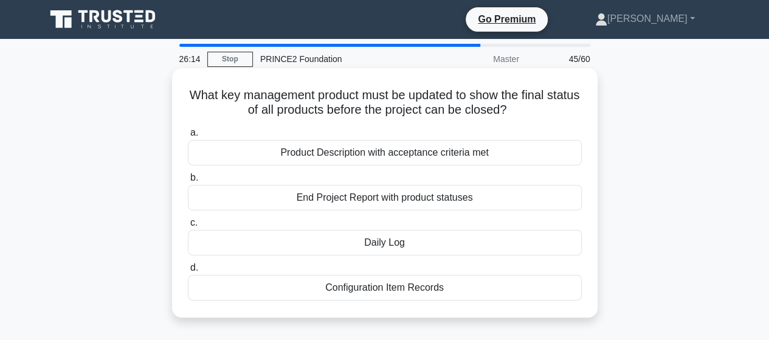
click at [349, 147] on div "Product Description with acceptance criteria met" at bounding box center [385, 153] width 394 height 26
click at [188, 137] on input "a. Product Description with acceptance criteria met" at bounding box center [188, 133] width 0 height 8
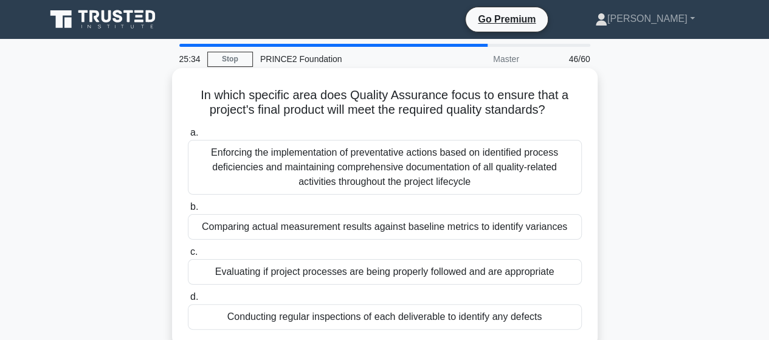
click at [340, 276] on div "Evaluating if project processes are being properly followed and are appropriate" at bounding box center [385, 272] width 394 height 26
click at [188, 256] on input "c. Evaluating if project processes are being properly followed and are appropri…" at bounding box center [188, 252] width 0 height 8
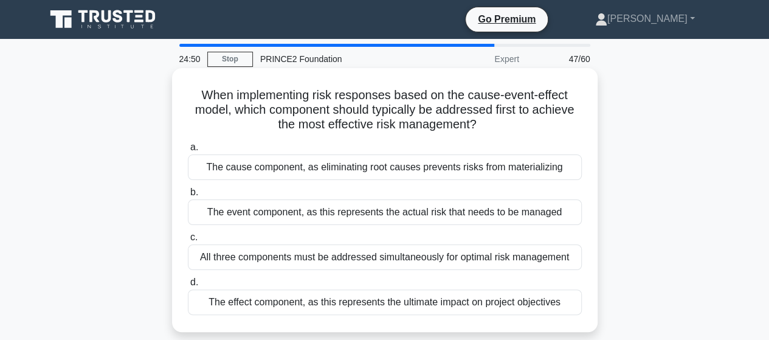
click at [322, 258] on div "All three components must be addressed simultaneously for optimal risk manageme…" at bounding box center [385, 257] width 394 height 26
click at [188, 241] on input "c. All three components must be addressed simultaneously for optimal risk manag…" at bounding box center [188, 237] width 0 height 8
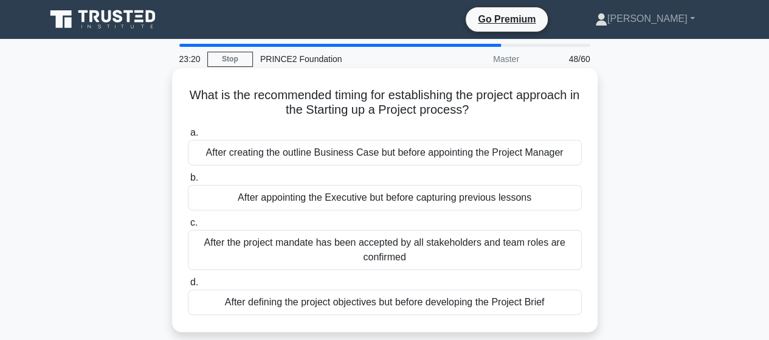
click at [348, 307] on div "After defining the project objectives but before developing the Project Brief" at bounding box center [385, 302] width 394 height 26
click at [188, 286] on input "d. After defining the project objectives but before developing the Project Brief" at bounding box center [188, 282] width 0 height 8
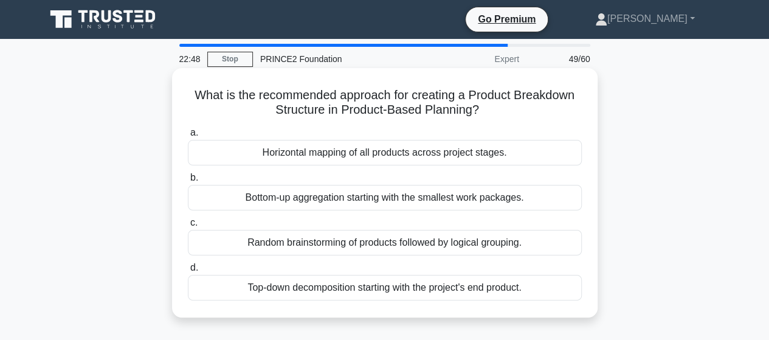
click at [289, 152] on div "Horizontal mapping of all products across project stages." at bounding box center [385, 153] width 394 height 26
click at [188, 137] on input "a. Horizontal mapping of all products across project stages." at bounding box center [188, 133] width 0 height 8
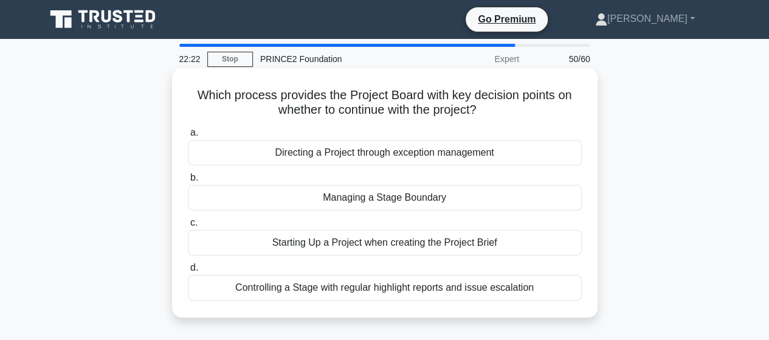
click at [299, 290] on div "Controlling a Stage with regular highlight reports and issue escalation" at bounding box center [385, 288] width 394 height 26
click at [188, 272] on input "d. Controlling a Stage with regular highlight reports and issue escalation" at bounding box center [188, 268] width 0 height 8
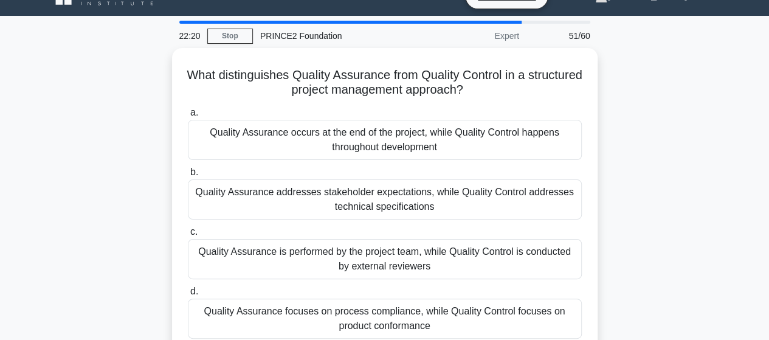
scroll to position [24, 0]
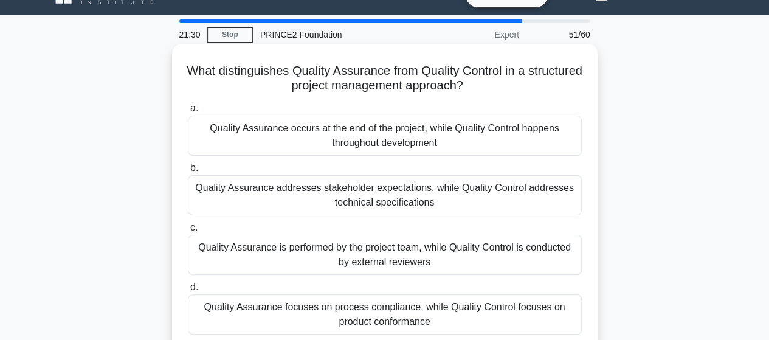
click at [298, 210] on div "Quality Assurance addresses stakeholder expectations, while Quality Control add…" at bounding box center [385, 195] width 394 height 40
click at [188, 172] on input "b. Quality Assurance addresses stakeholder expectations, while Quality Control …" at bounding box center [188, 168] width 0 height 8
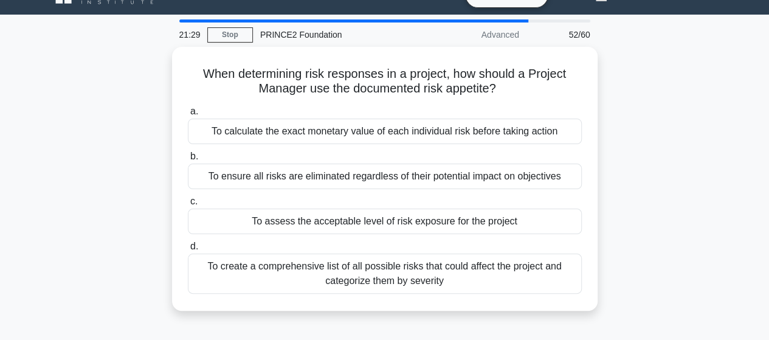
scroll to position [0, 0]
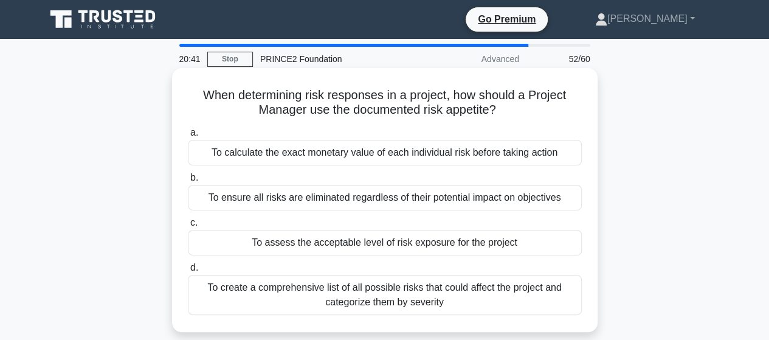
click at [353, 239] on div "To assess the acceptable level of risk exposure for the project" at bounding box center [385, 243] width 394 height 26
click at [188, 227] on input "c. To assess the acceptable level of risk exposure for the project" at bounding box center [188, 223] width 0 height 8
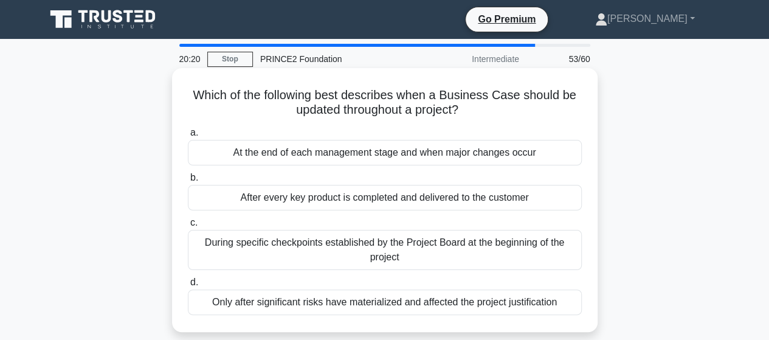
click at [380, 160] on div "At the end of each management stage and when major changes occur" at bounding box center [385, 153] width 394 height 26
click at [188, 137] on input "a. At the end of each management stage and when major changes occur" at bounding box center [188, 133] width 0 height 8
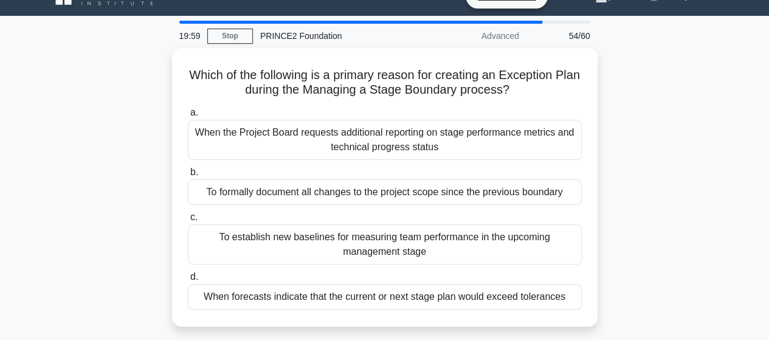
scroll to position [24, 0]
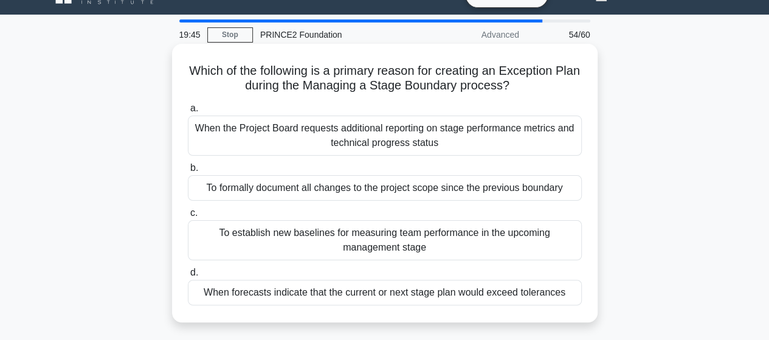
click at [412, 288] on div "When forecasts indicate that the current or next stage plan would exceed tolera…" at bounding box center [385, 293] width 394 height 26
click at [188, 277] on input "d. When forecasts indicate that the current or next stage plan would exceed tol…" at bounding box center [188, 273] width 0 height 8
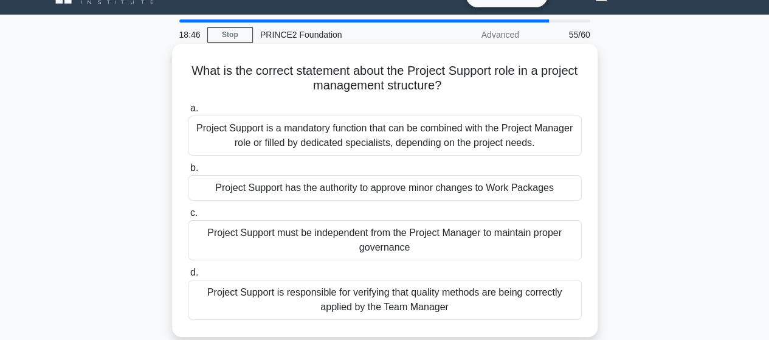
click at [312, 295] on div "Project Support is responsible for verifying that quality methods are being cor…" at bounding box center [385, 300] width 394 height 40
click at [188, 277] on input "d. Project Support is responsible for verifying that quality methods are being …" at bounding box center [188, 273] width 0 height 8
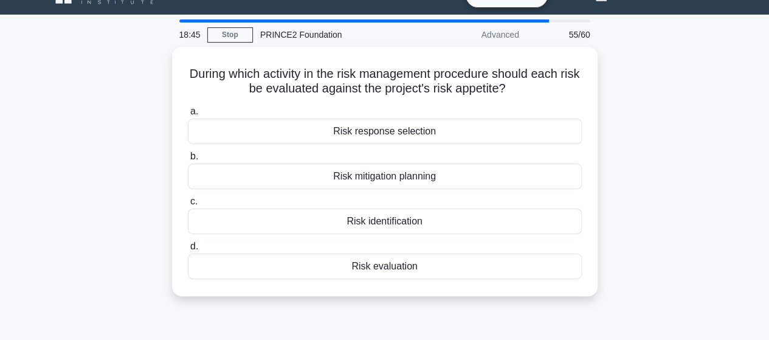
scroll to position [0, 0]
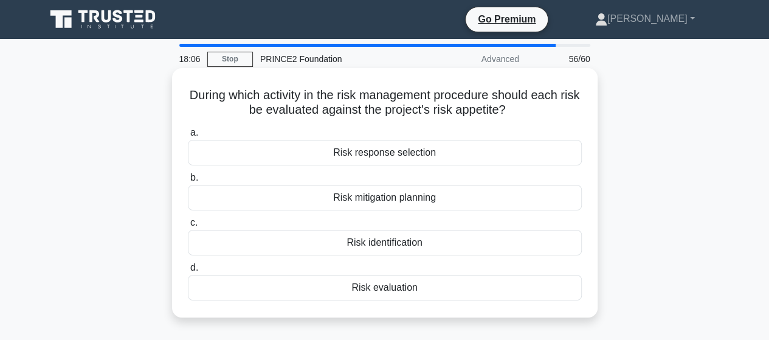
click at [370, 288] on div "Risk evaluation" at bounding box center [385, 288] width 394 height 26
click at [188, 272] on input "d. Risk evaluation" at bounding box center [188, 268] width 0 height 8
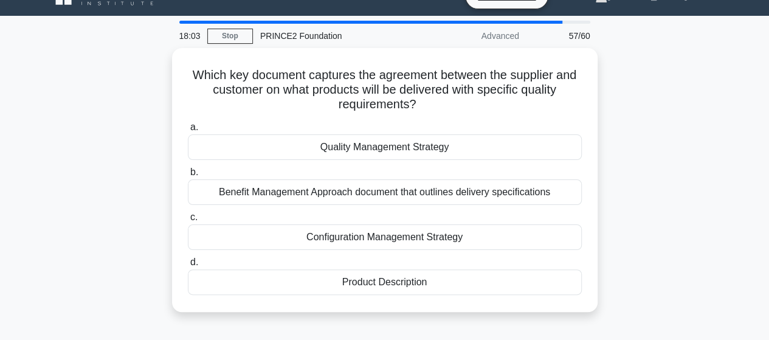
scroll to position [24, 0]
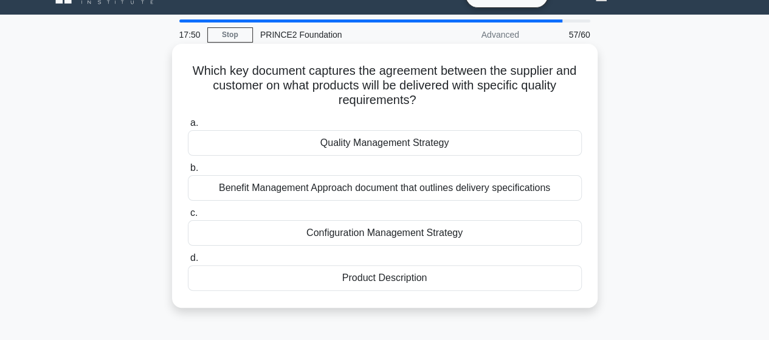
click at [336, 150] on div "Quality Management Strategy" at bounding box center [385, 143] width 394 height 26
click at [188, 127] on input "a. Quality Management Strategy" at bounding box center [188, 123] width 0 height 8
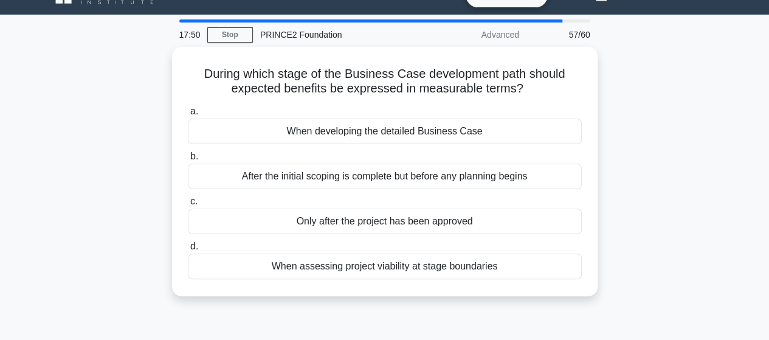
scroll to position [0, 0]
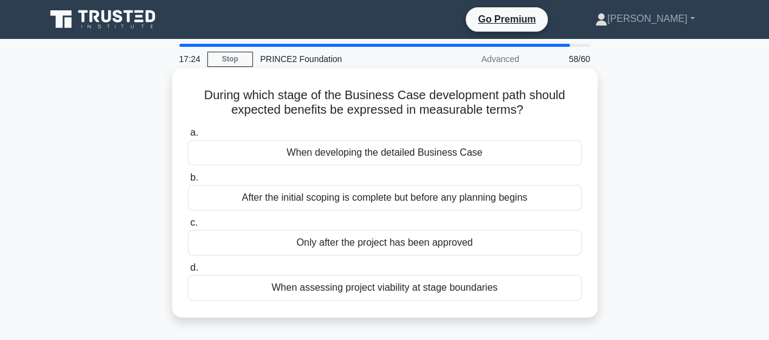
click at [359, 159] on div "When developing the detailed Business Case" at bounding box center [385, 153] width 394 height 26
click at [188, 137] on input "a. When developing the detailed Business Case" at bounding box center [188, 133] width 0 height 8
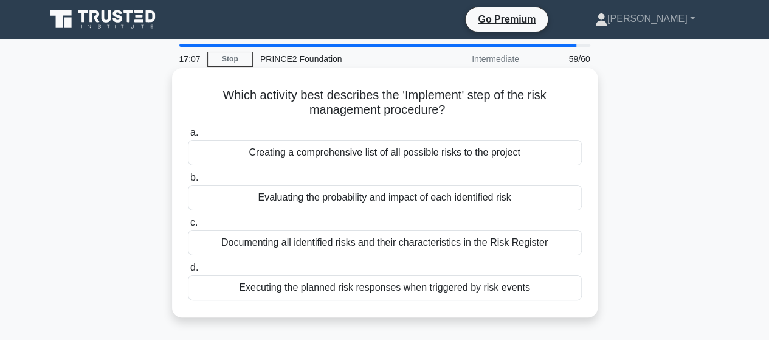
click at [334, 294] on div "Executing the planned risk responses when triggered by risk events" at bounding box center [385, 288] width 394 height 26
click at [188, 272] on input "d. Executing the planned risk responses when triggered by risk events" at bounding box center [188, 268] width 0 height 8
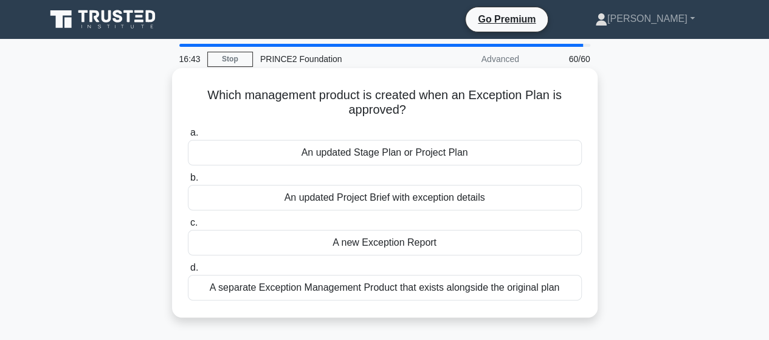
click at [438, 155] on div "An updated Stage Plan or Project Plan" at bounding box center [385, 153] width 394 height 26
click at [188, 137] on input "a. An updated Stage Plan or Project Plan" at bounding box center [188, 133] width 0 height 8
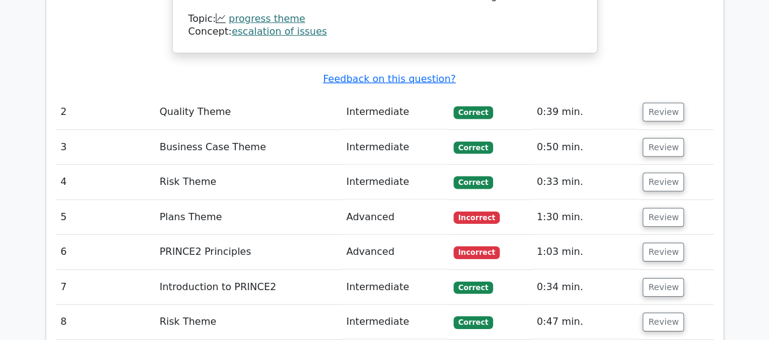
scroll to position [1825, 0]
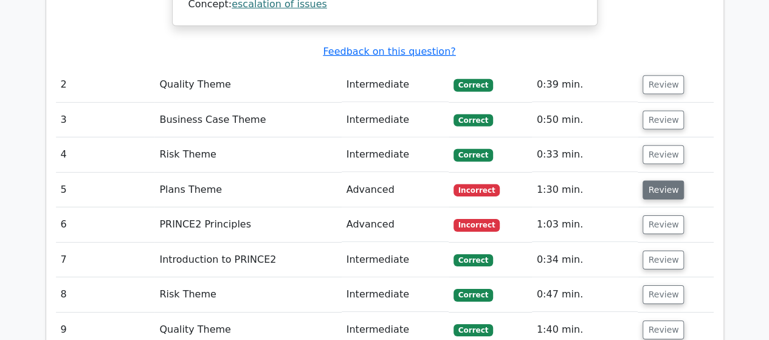
click at [658, 181] on button "Review" at bounding box center [663, 190] width 41 height 19
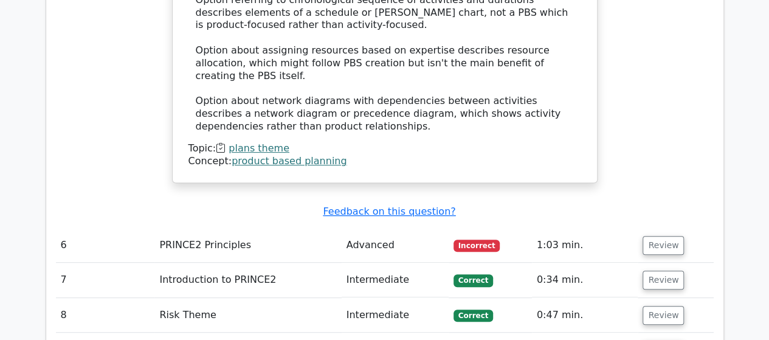
scroll to position [2482, 0]
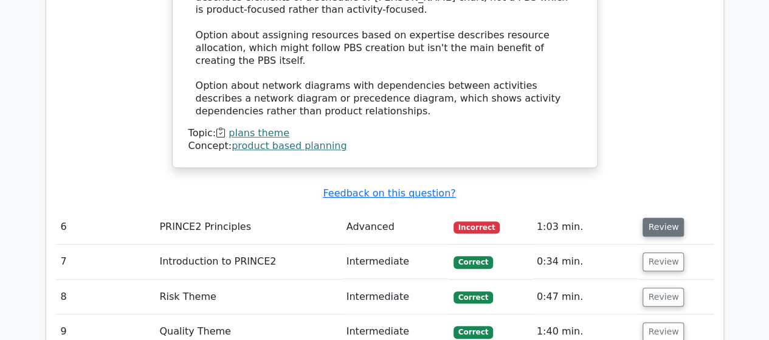
click at [649, 218] on button "Review" at bounding box center [663, 227] width 41 height 19
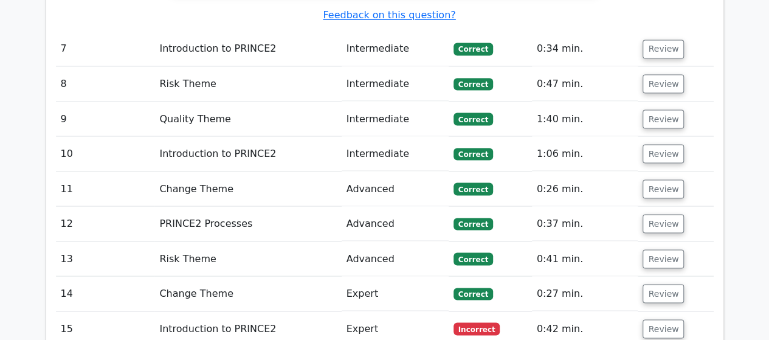
scroll to position [3381, 0]
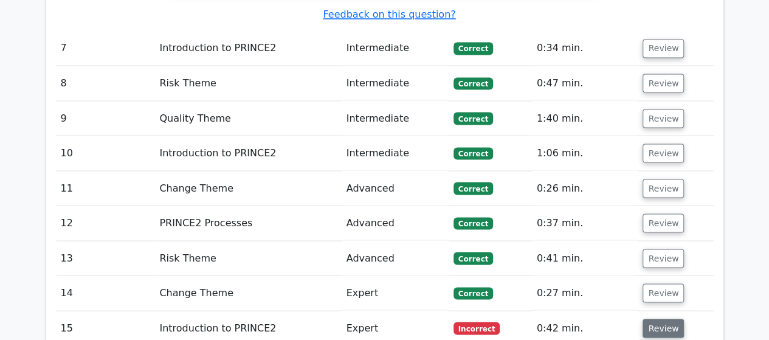
click at [654, 319] on button "Review" at bounding box center [663, 328] width 41 height 19
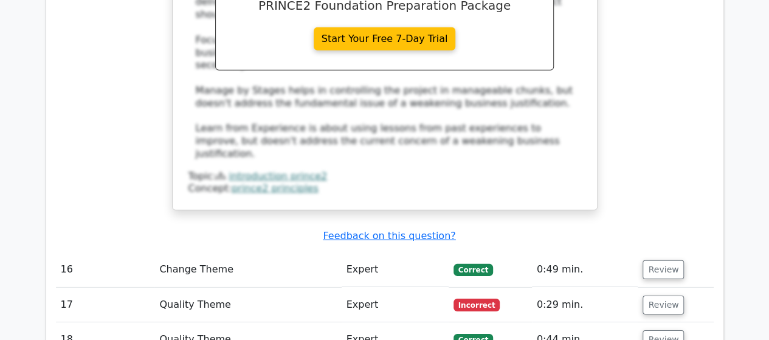
scroll to position [4062, 0]
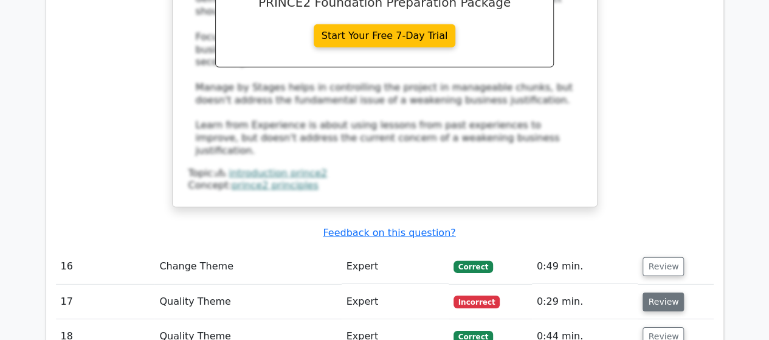
click at [659, 292] on button "Review" at bounding box center [663, 301] width 41 height 19
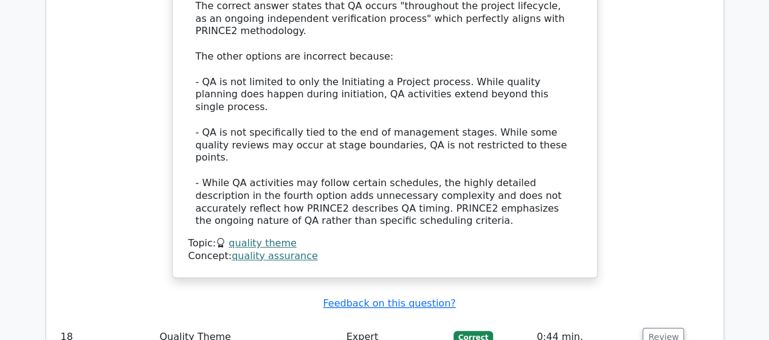
scroll to position [4792, 0]
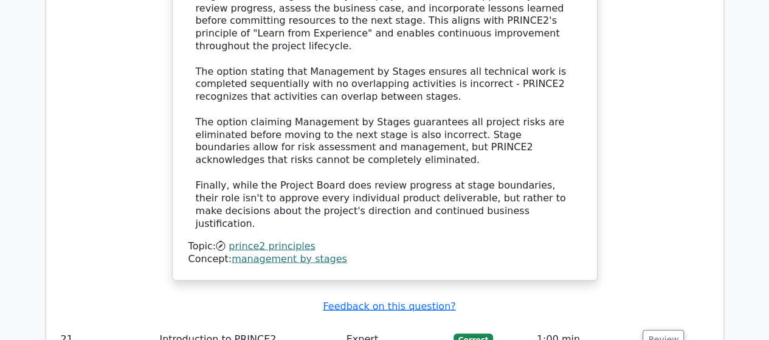
scroll to position [5570, 0]
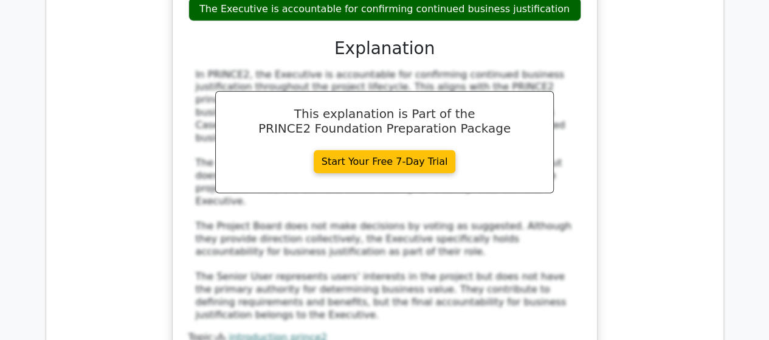
scroll to position [6275, 0]
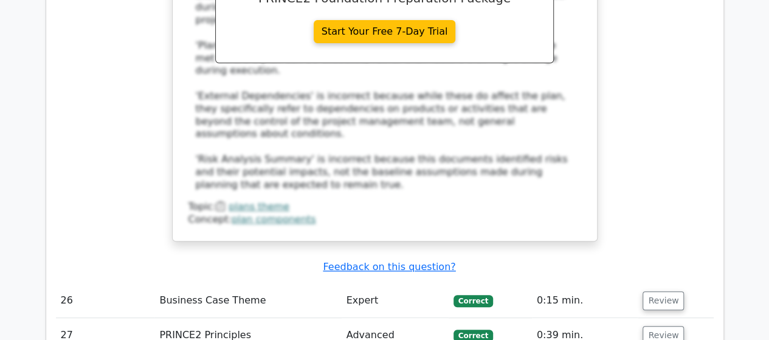
scroll to position [7053, 0]
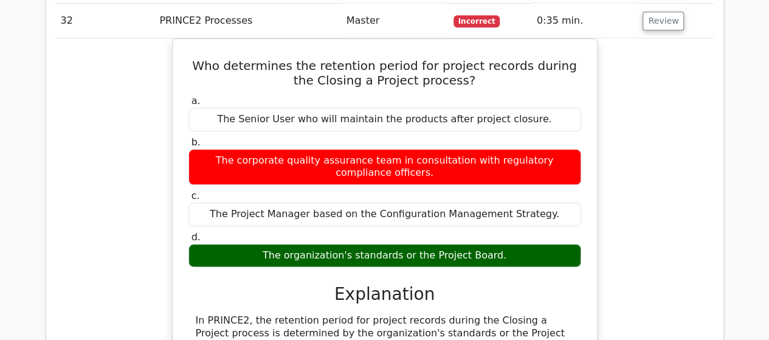
scroll to position [7564, 0]
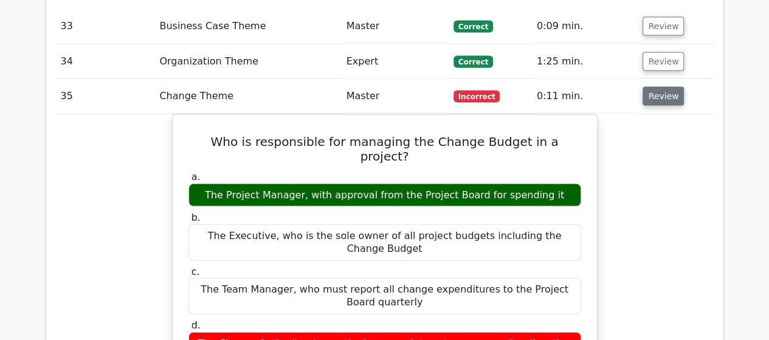
scroll to position [8148, 0]
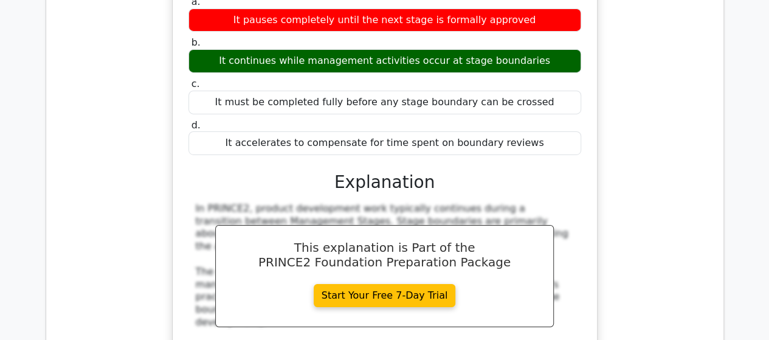
scroll to position [8950, 0]
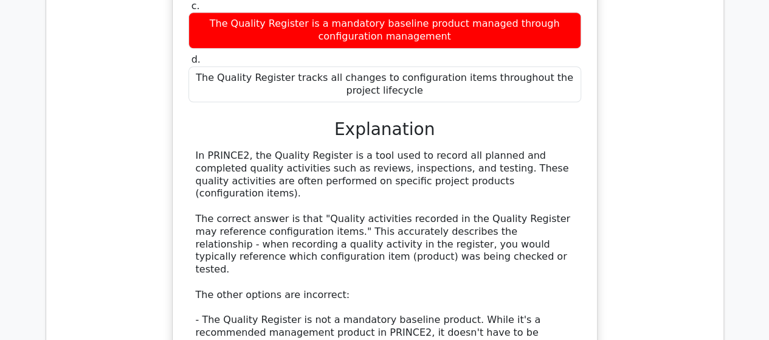
scroll to position [9753, 0]
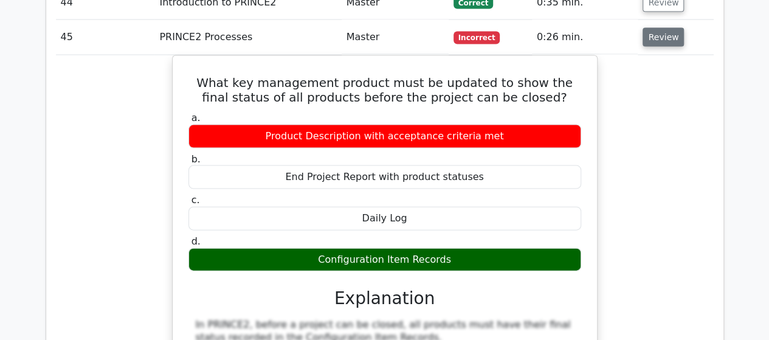
scroll to position [10482, 0]
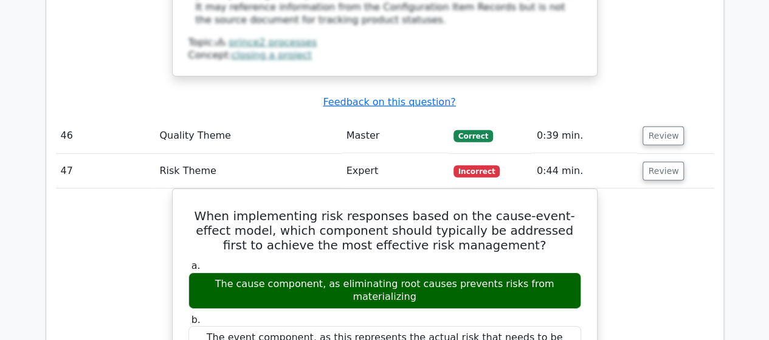
scroll to position [11042, 0]
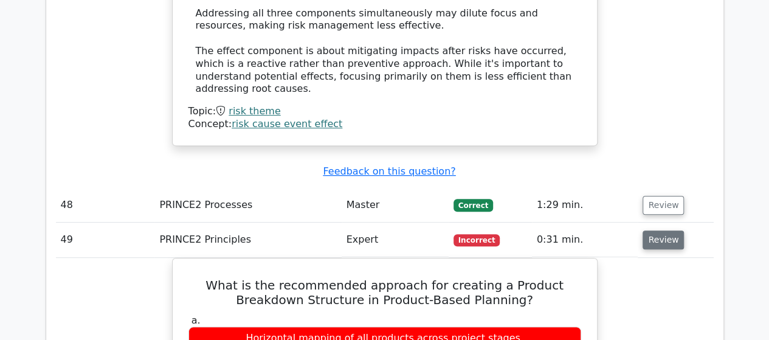
scroll to position [11698, 0]
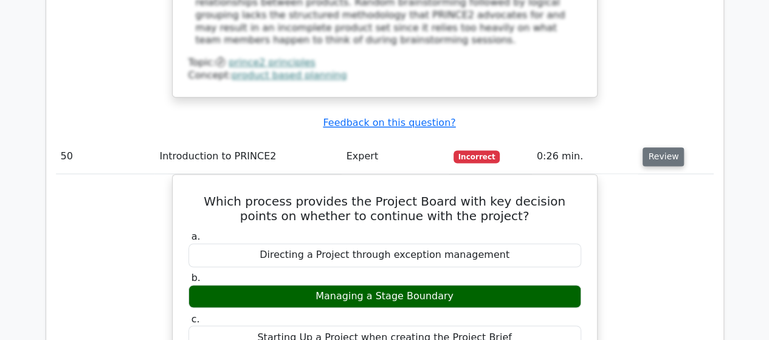
scroll to position [12379, 0]
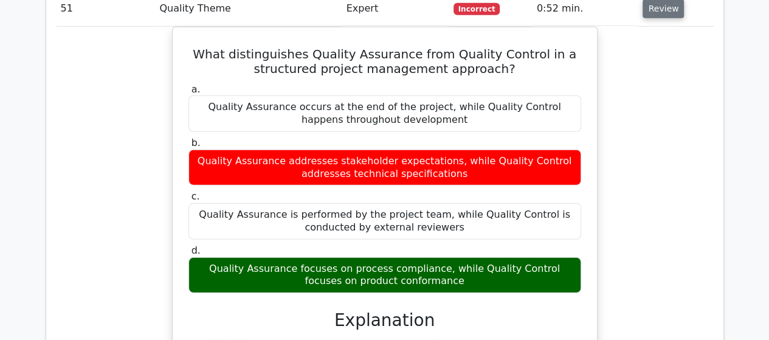
scroll to position [13206, 0]
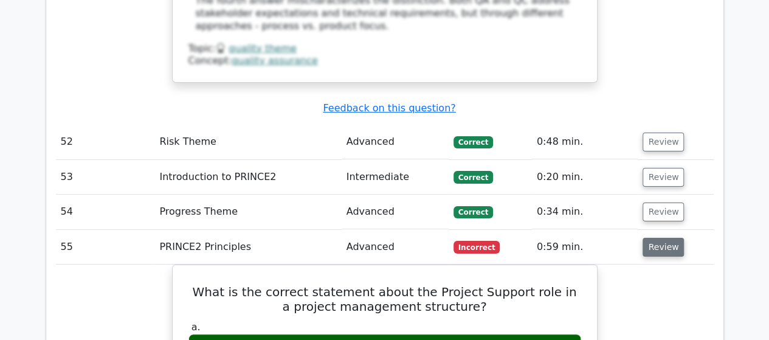
scroll to position [13814, 0]
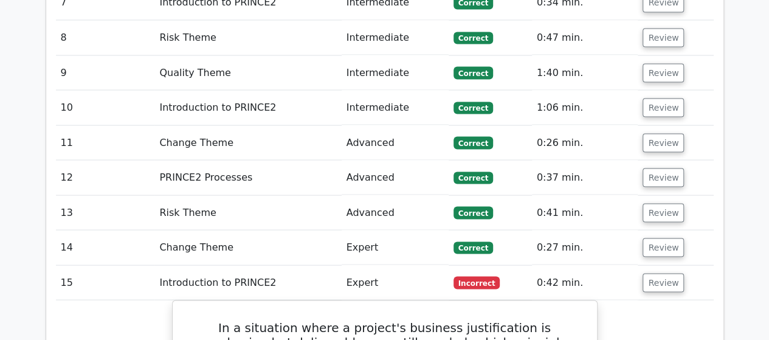
scroll to position [0, 0]
